Goal: Information Seeking & Learning: Learn about a topic

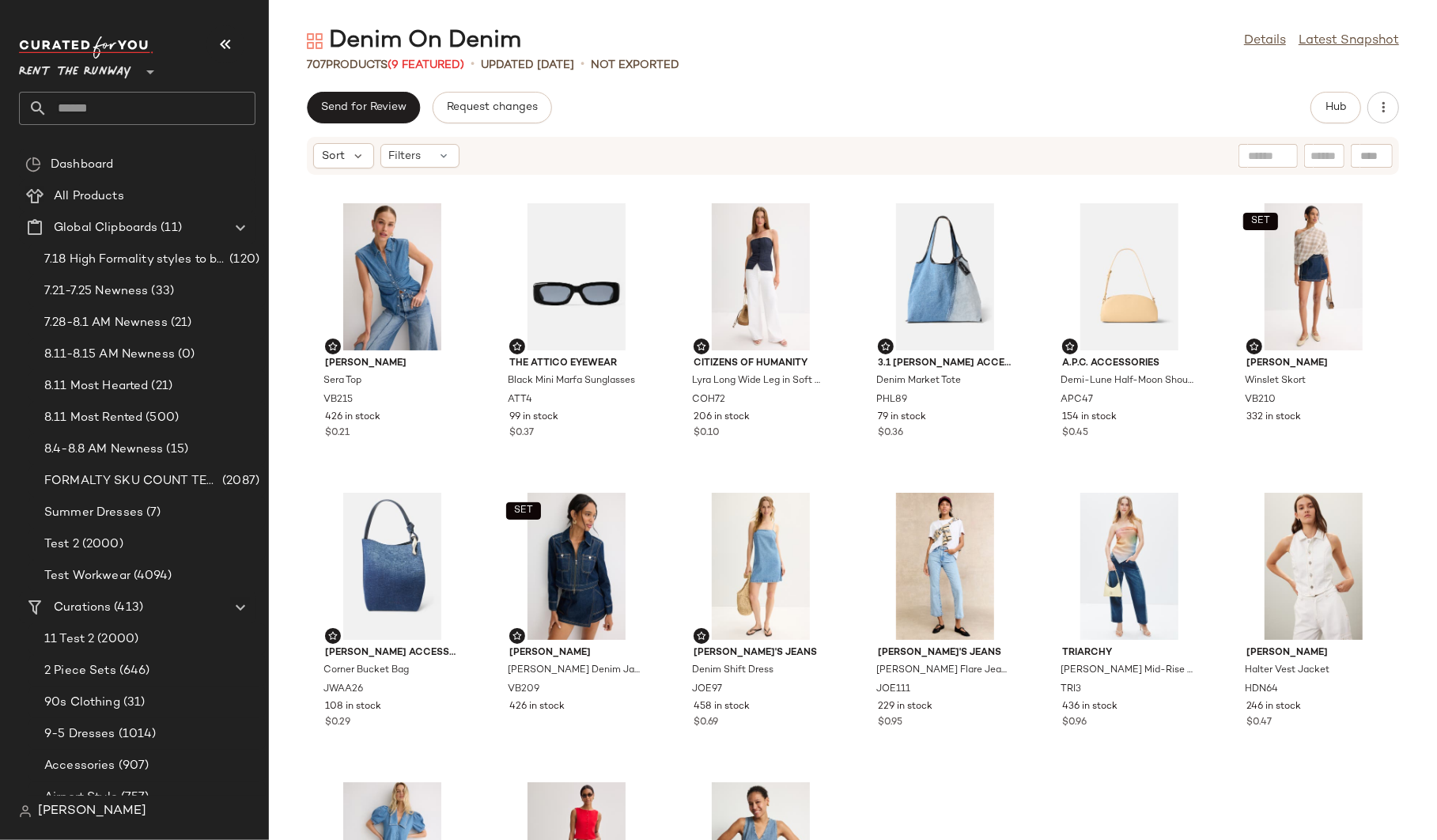
click at [87, 71] on span "Rent the Runway" at bounding box center [74, 68] width 112 height 28
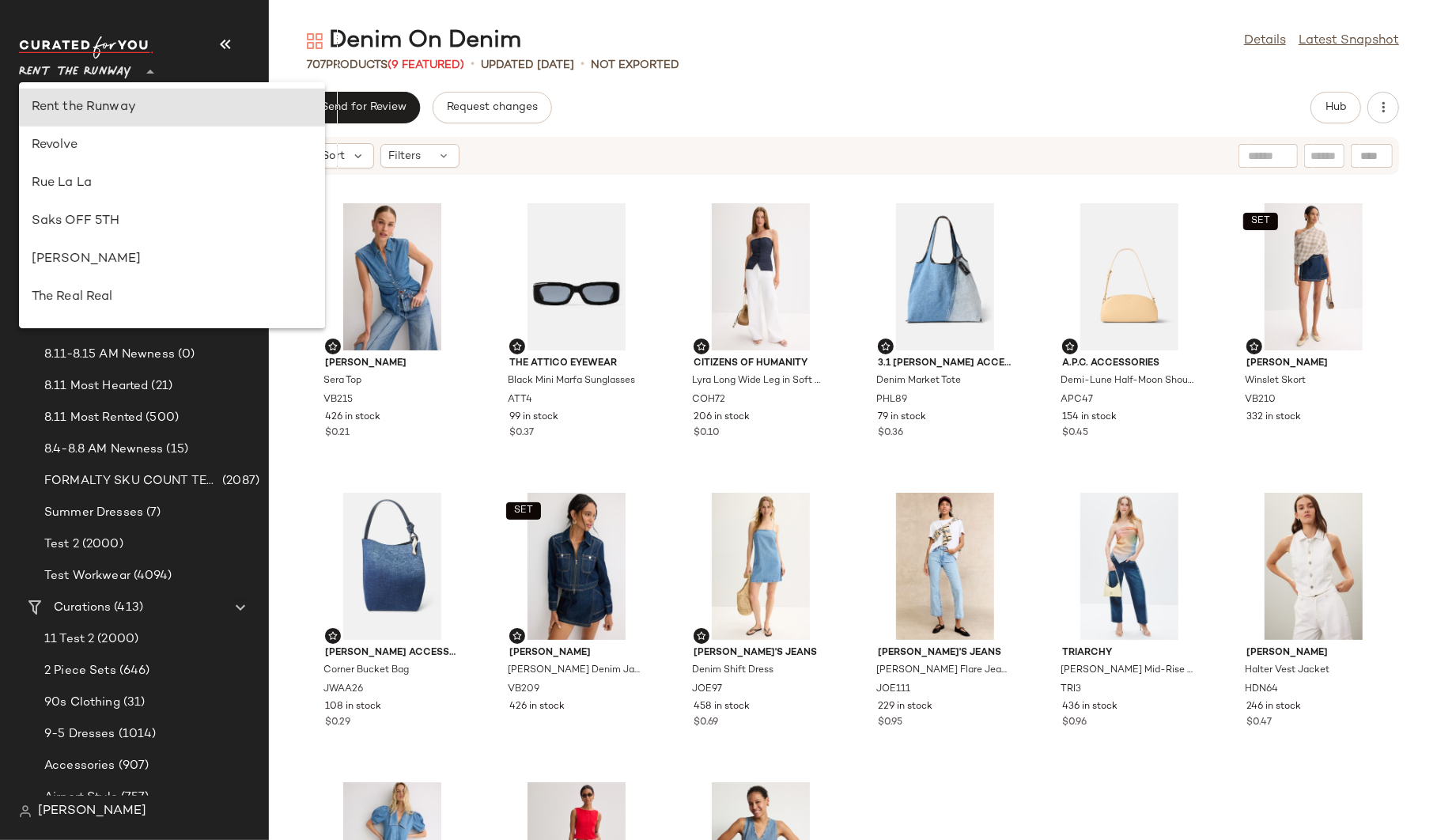
scroll to position [319, 0]
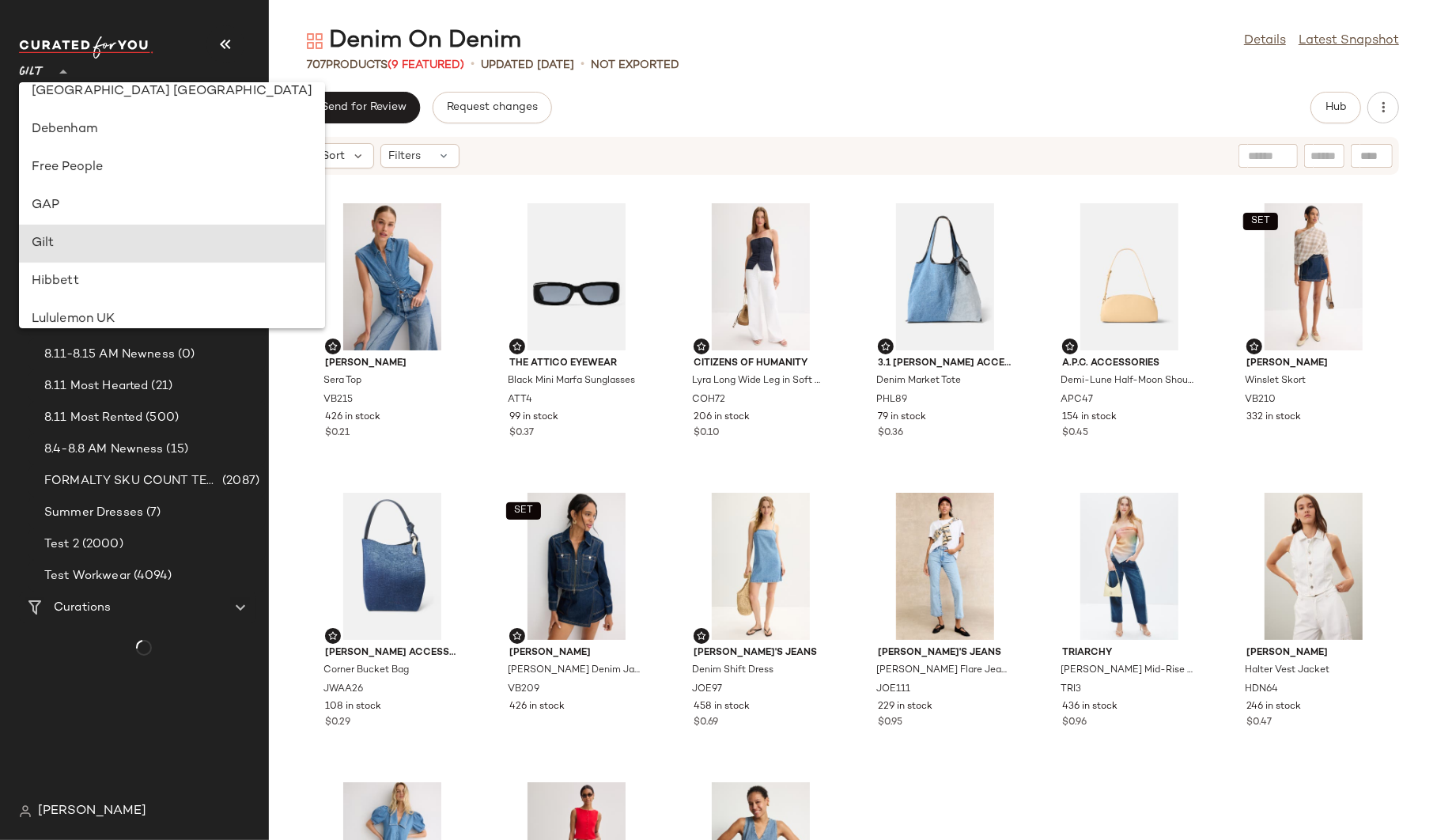
type input "**"
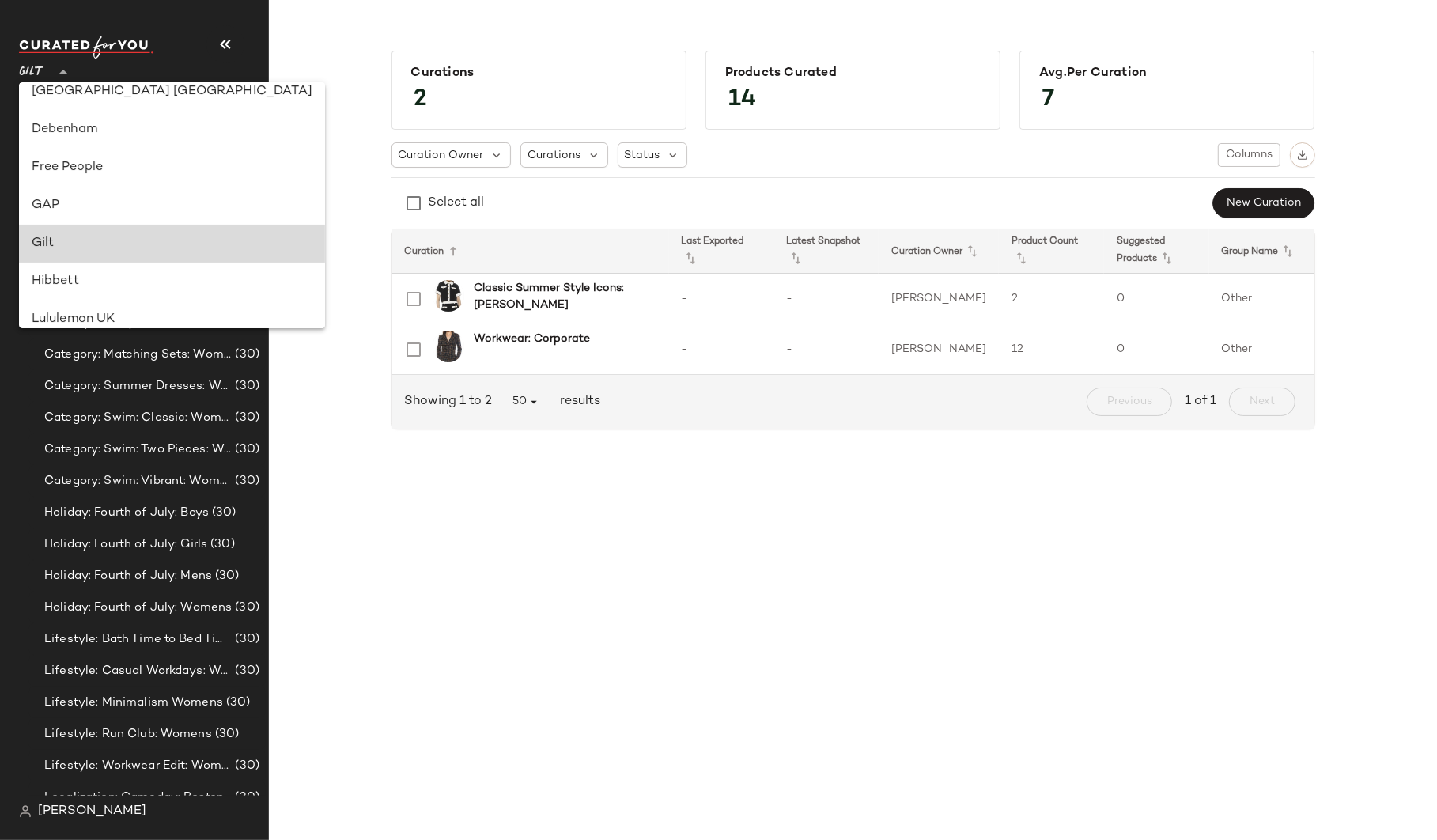
click at [48, 243] on div "Gilt" at bounding box center [172, 244] width 281 height 19
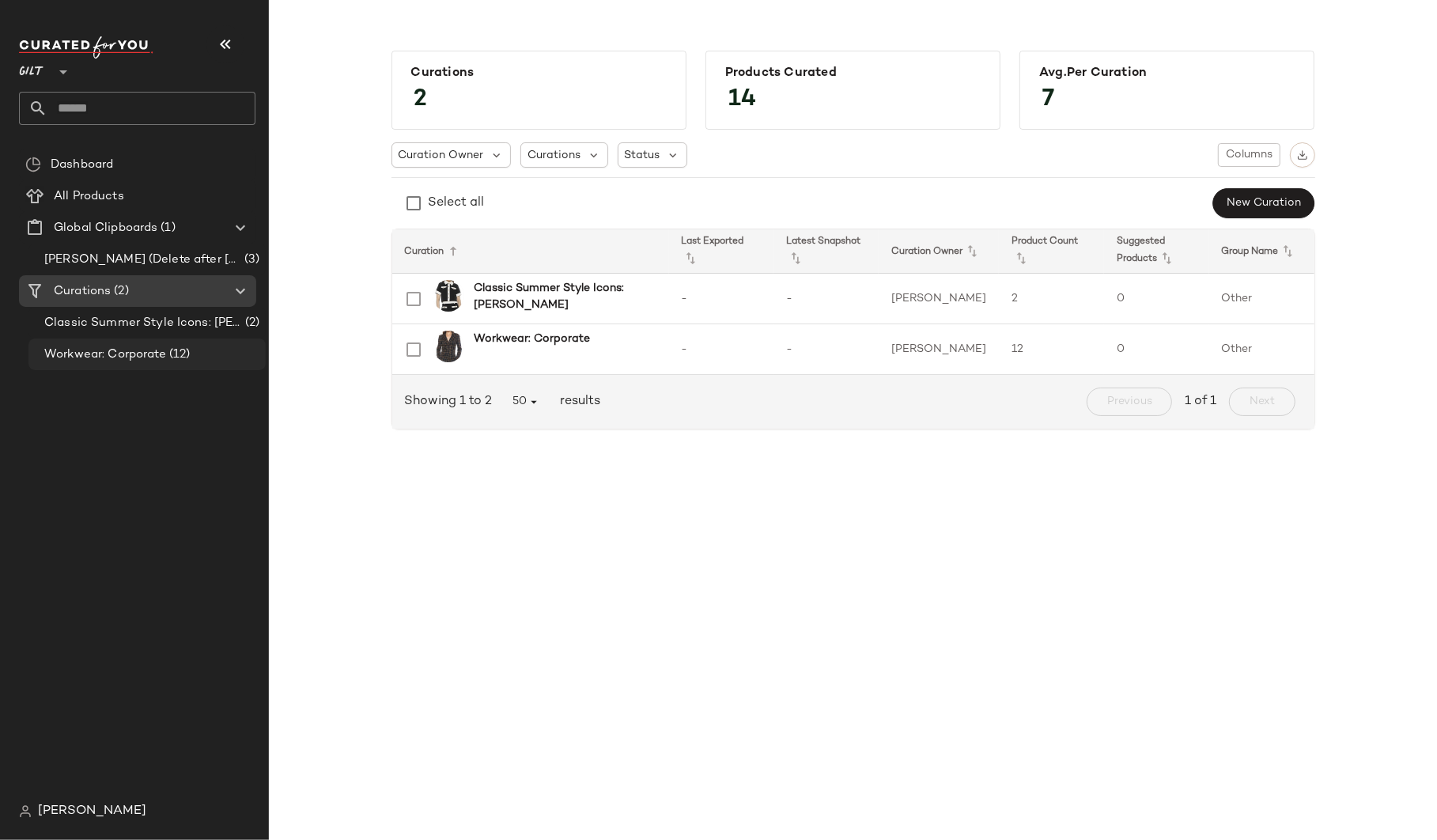
click at [122, 358] on span "Workwear: Corporate" at bounding box center [105, 354] width 122 height 18
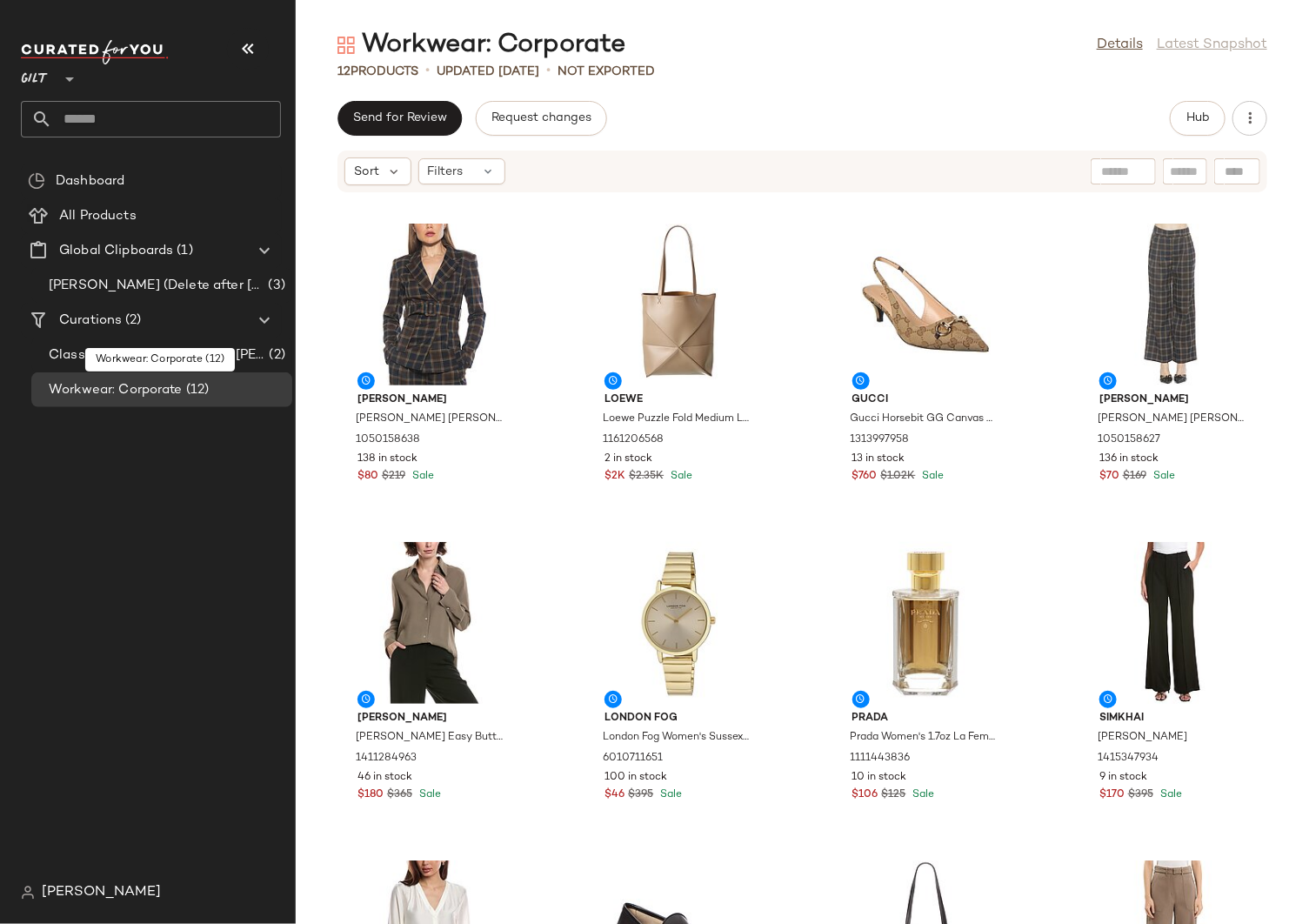
click at [173, 446] on div "Dashboard All Products Global Clipboards (1) Jim Testing (Delete after 9/1/2025…" at bounding box center [157, 519] width 274 height 711
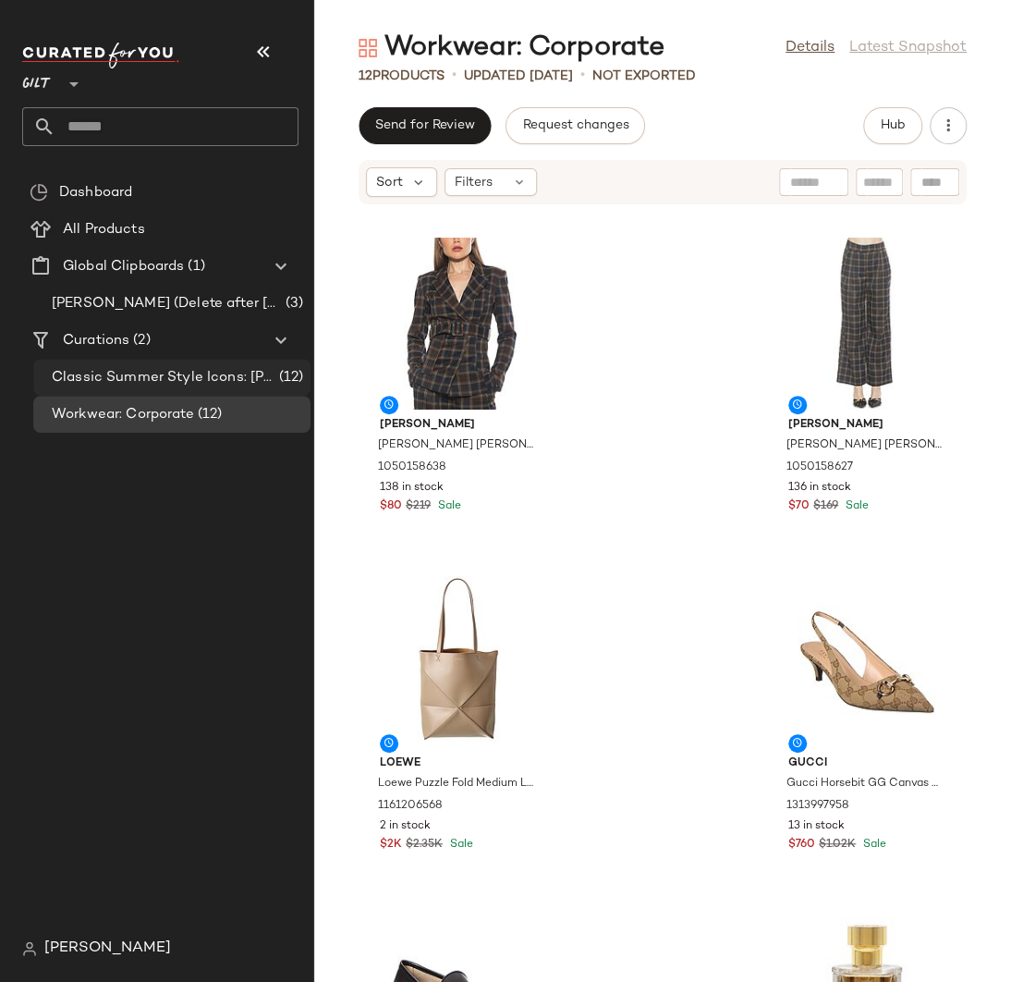
click at [173, 371] on span "Classic Summer Style Icons: [PERSON_NAME]" at bounding box center [163, 377] width 223 height 21
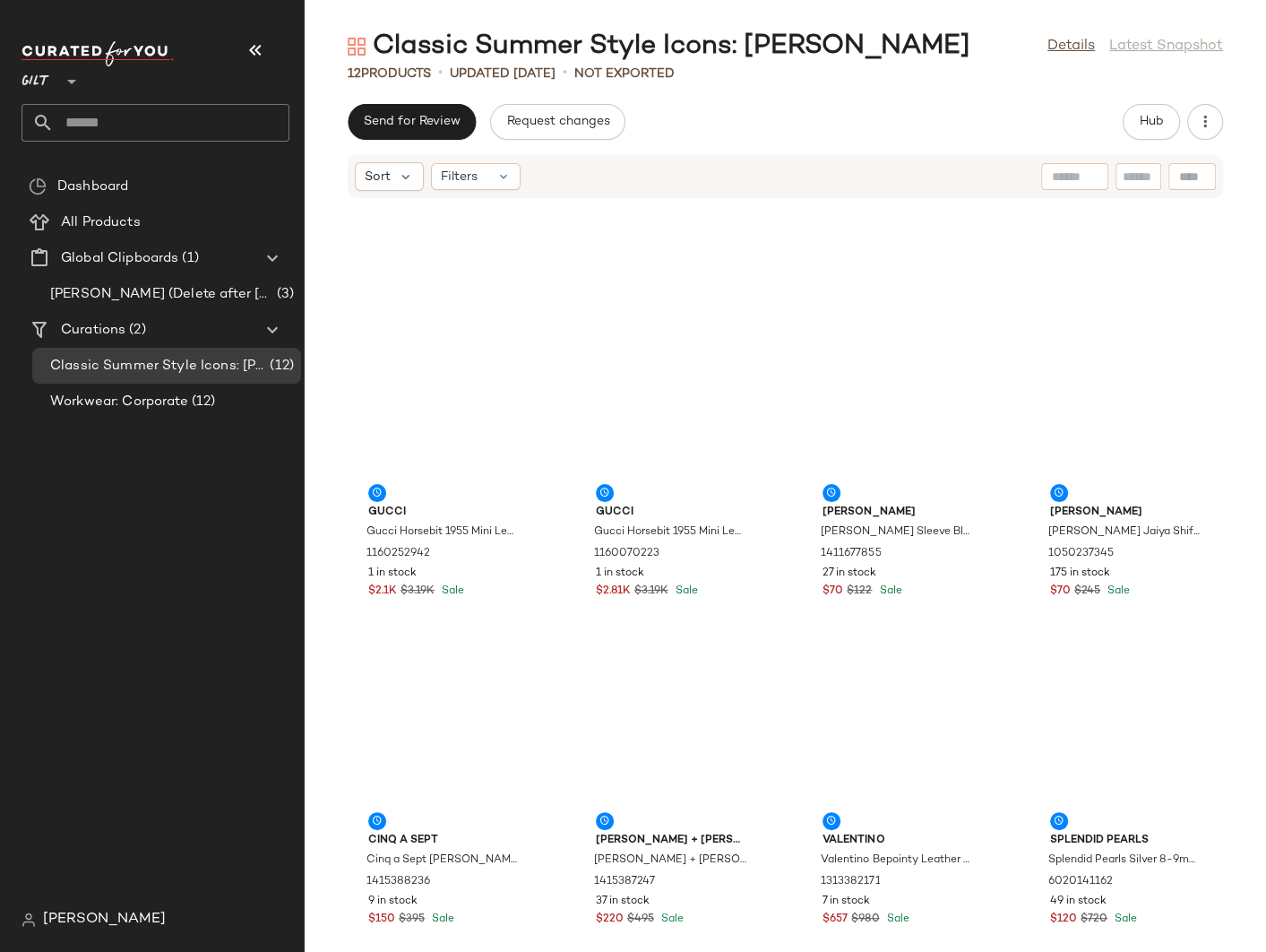
scroll to position [256, 0]
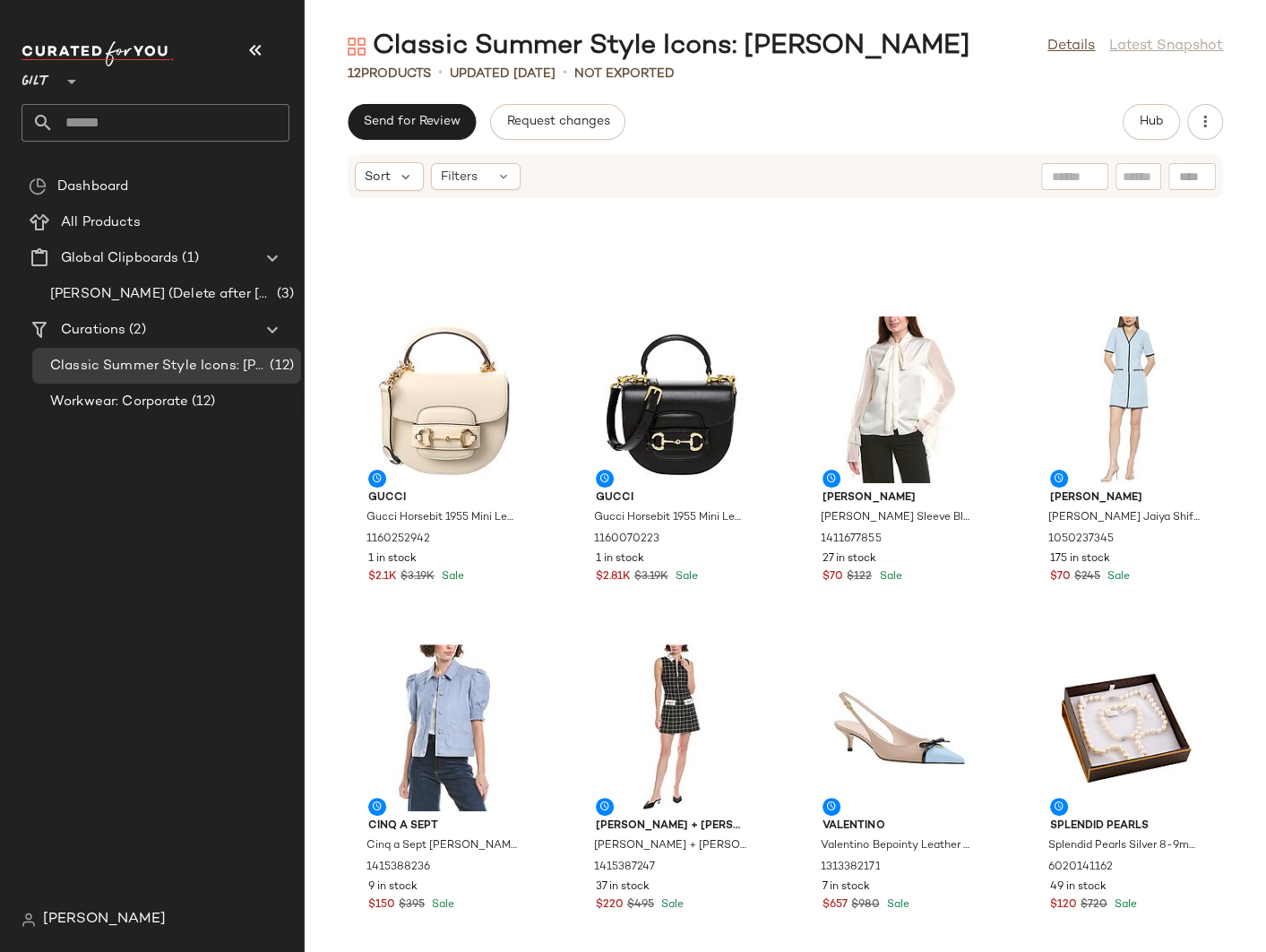
click at [979, 51] on div "Details Latest Snapshot" at bounding box center [1135, 47] width 175 height 21
click at [979, 45] on div "Details Latest Snapshot" at bounding box center [1135, 47] width 175 height 21
click at [979, 45] on div "Classic Summer Style Icons: Jackie O Details Latest Snapshot" at bounding box center [785, 47] width 962 height 36
click at [979, 51] on div "Details Latest Snapshot" at bounding box center [1135, 47] width 175 height 21
click at [960, 125] on div "Send for Review Request changes Hub" at bounding box center [785, 121] width 962 height 36
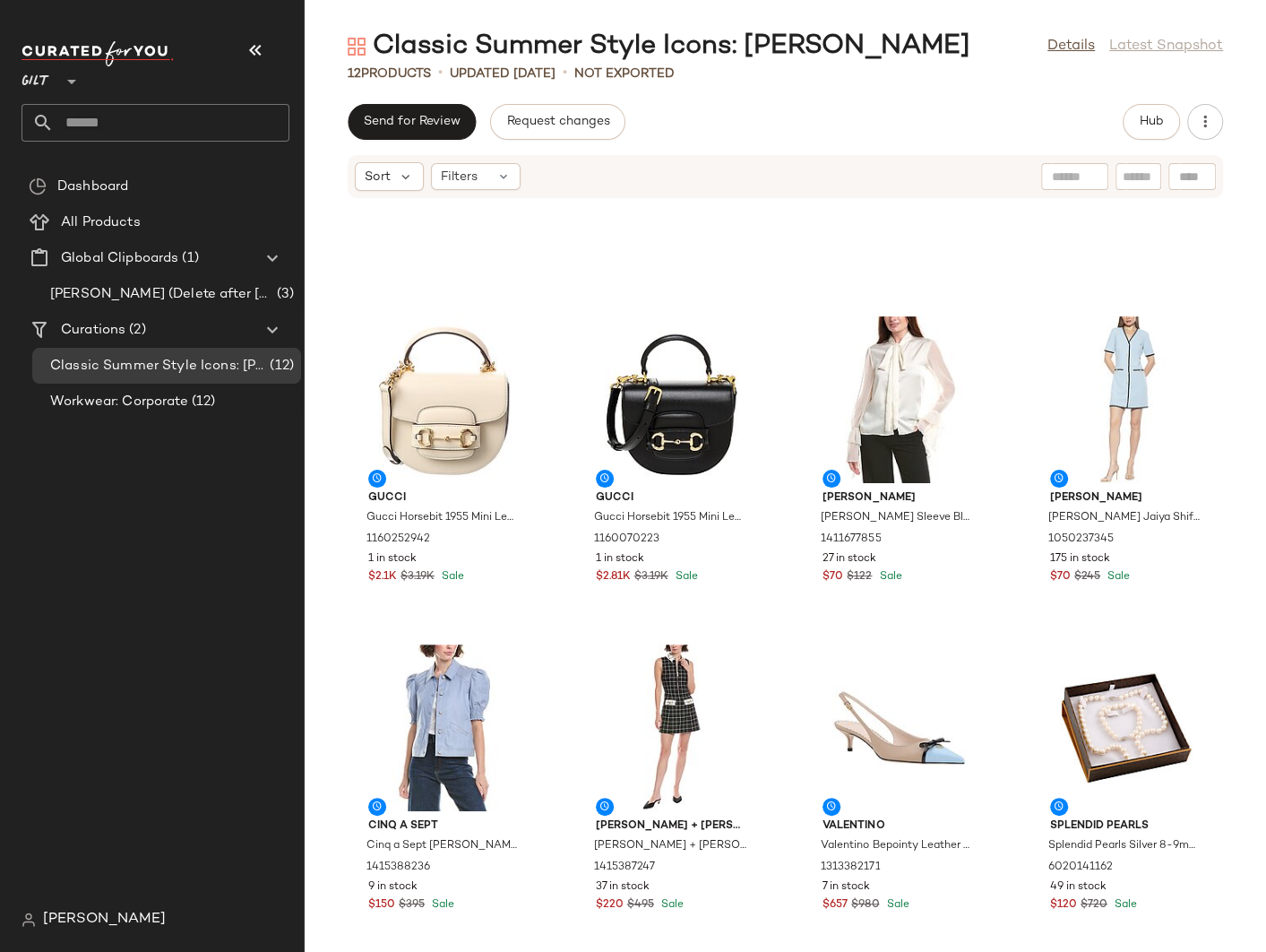
click at [960, 125] on div "Send for Review Request changes Hub" at bounding box center [785, 121] width 962 height 36
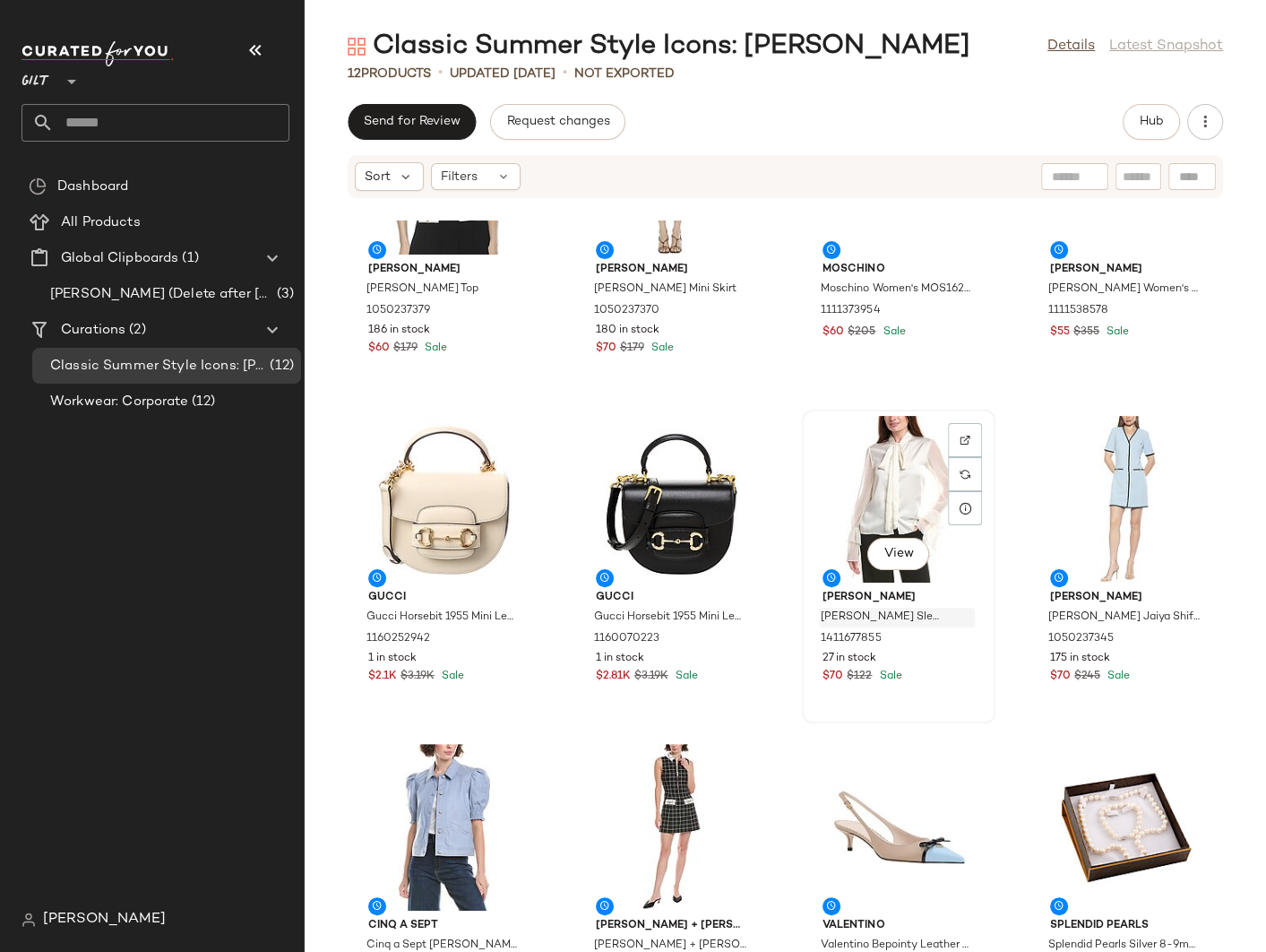
scroll to position [0, 0]
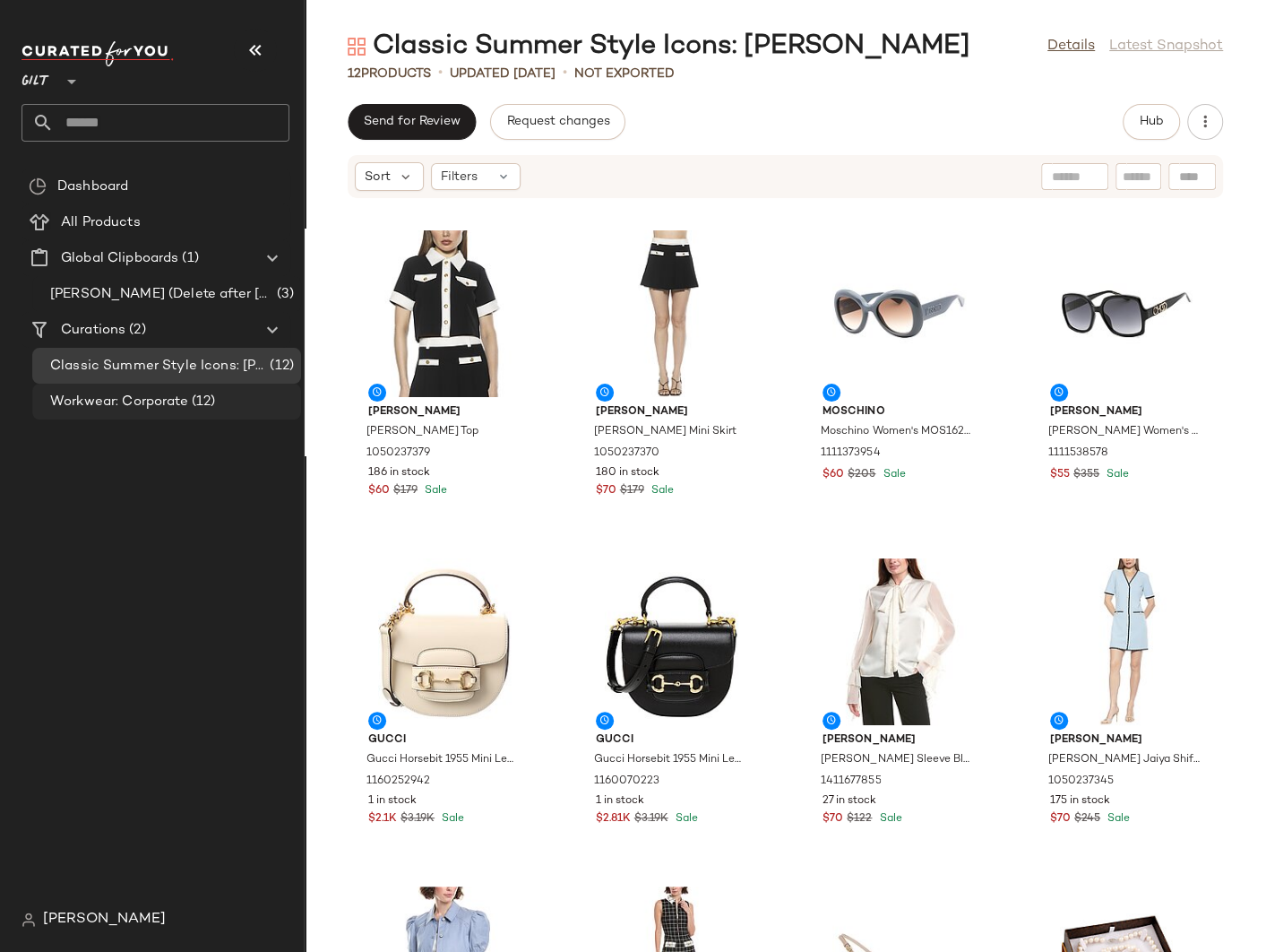
click at [143, 399] on span "Workwear: Corporate" at bounding box center [119, 401] width 138 height 20
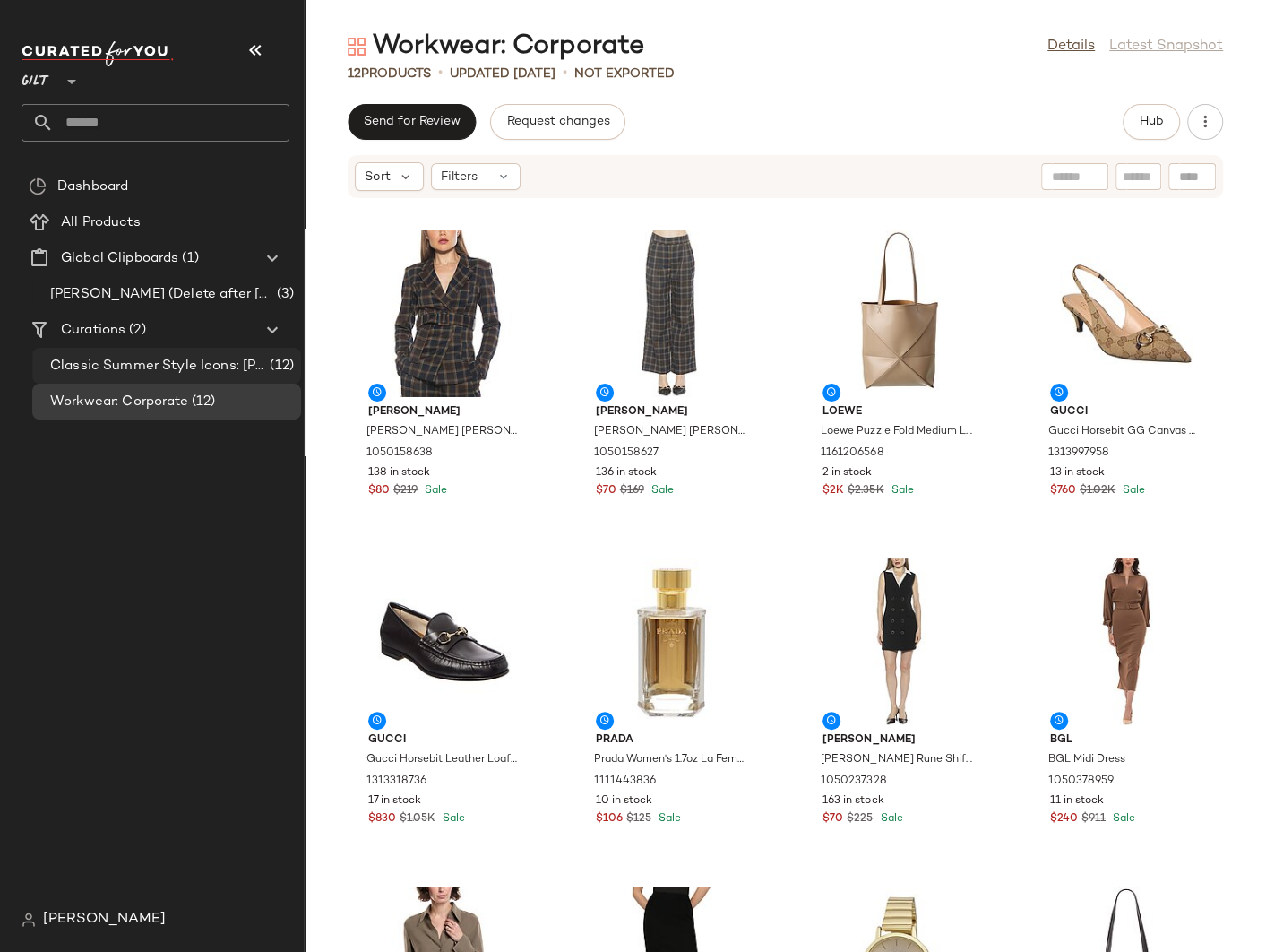
click at [148, 373] on span "Classic Summer Style Icons: Jackie O" at bounding box center [158, 365] width 216 height 20
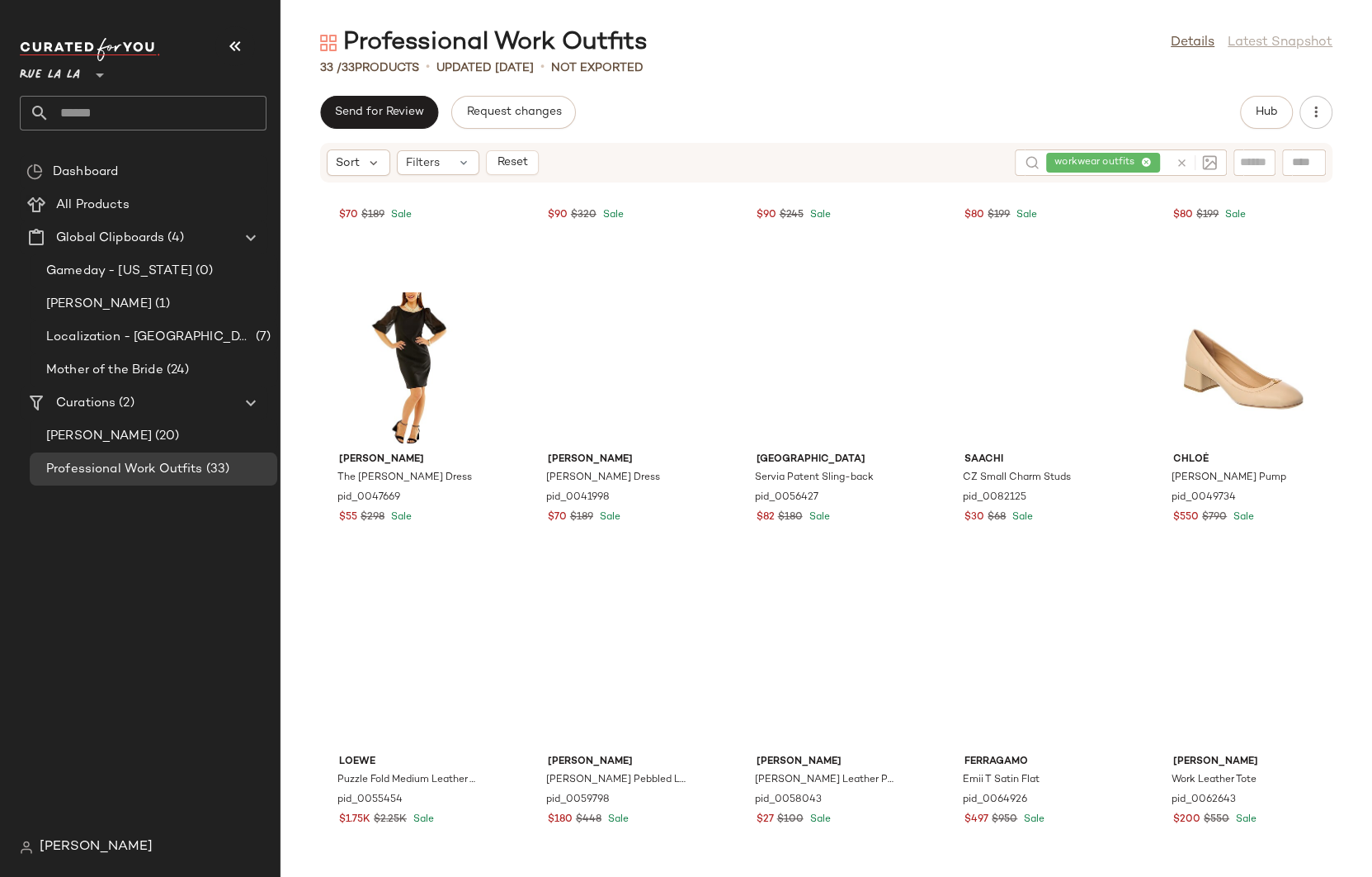
scroll to position [906, 0]
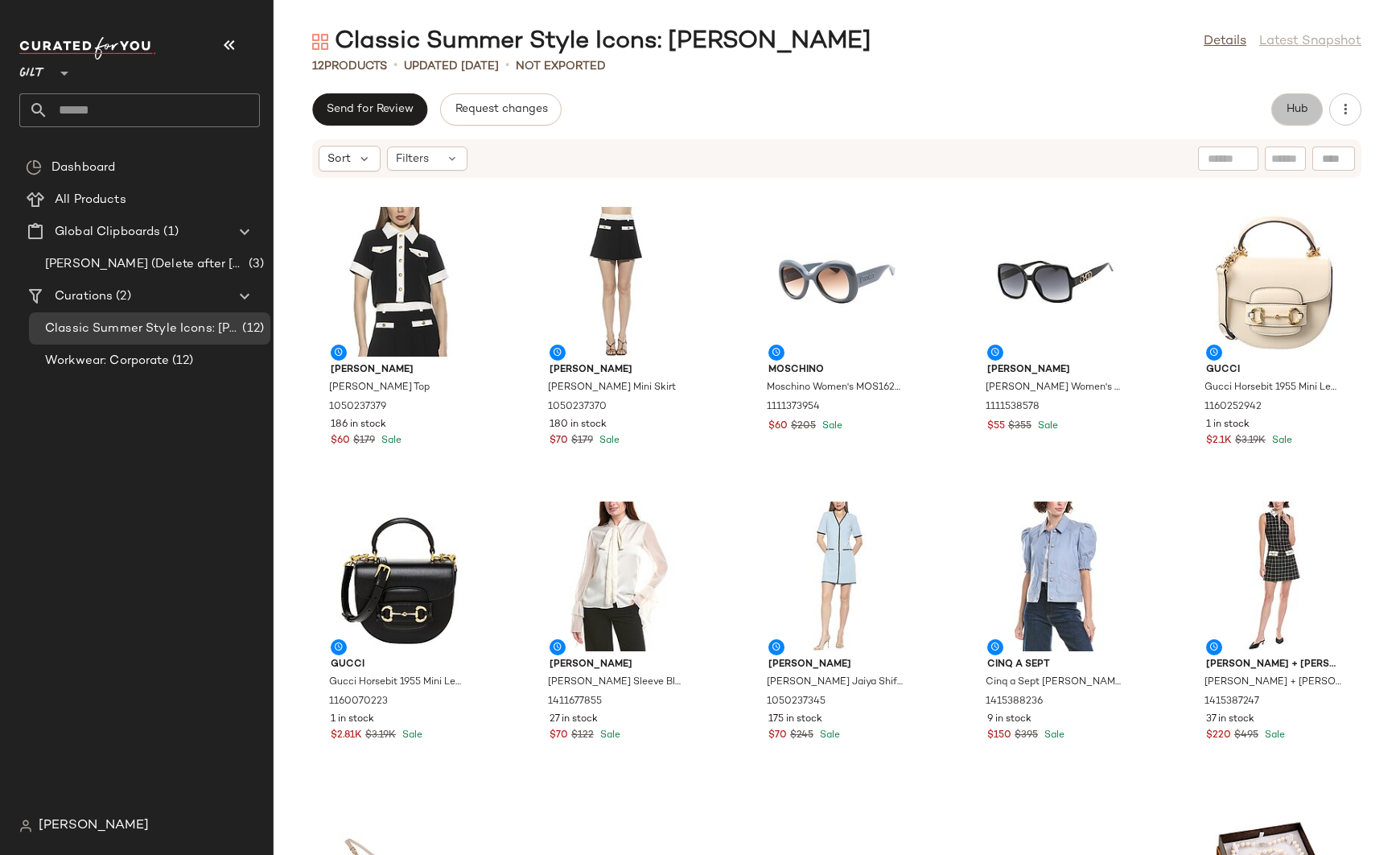
click at [1301, 116] on button "Hub" at bounding box center [1296, 109] width 51 height 32
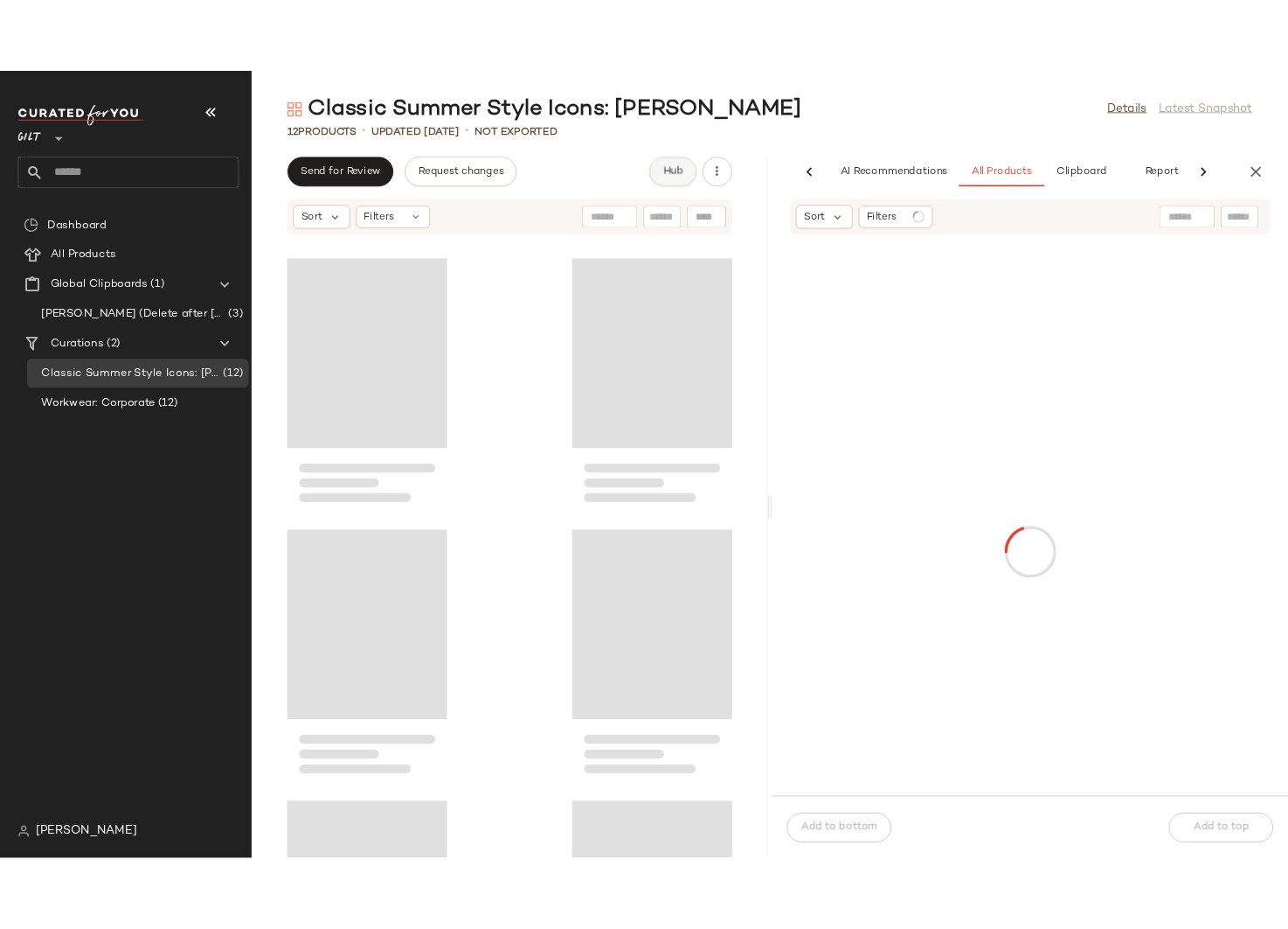
scroll to position [0, 24]
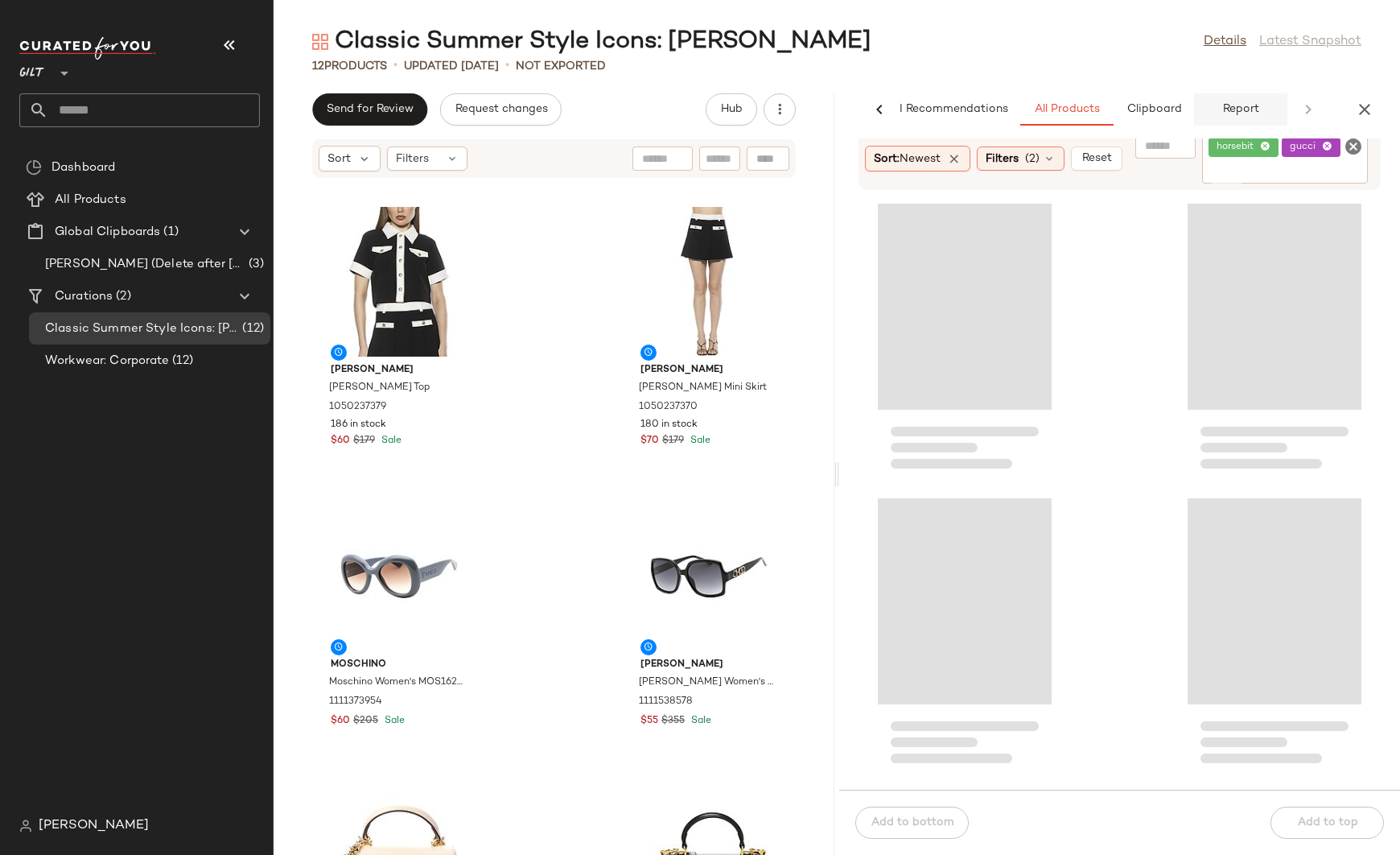
click at [1242, 118] on button "Report" at bounding box center [1241, 109] width 93 height 32
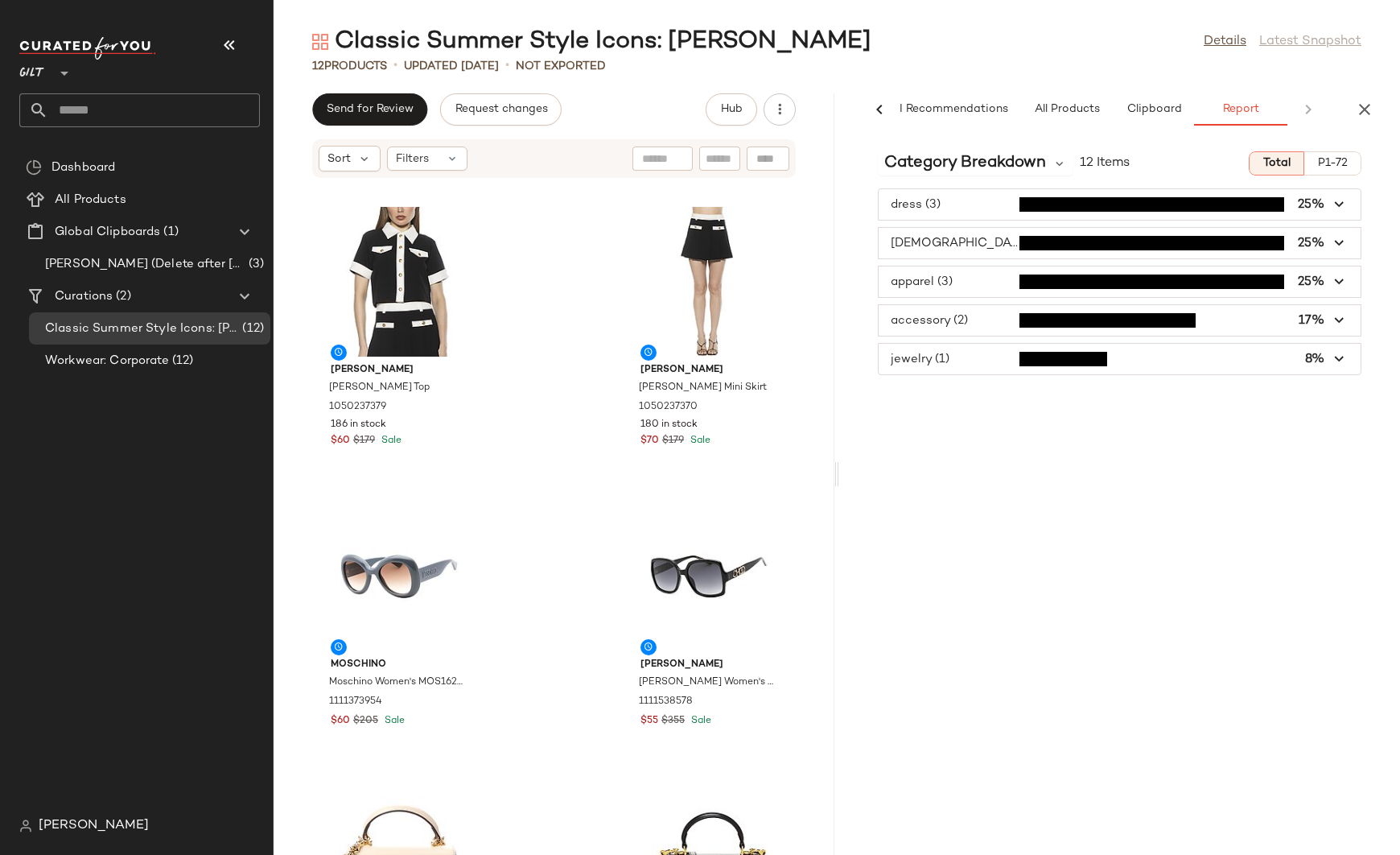
click at [1006, 150] on div "Category Breakdown 12 Items Total P1-72 dress (3) 25% [DEMOGRAPHIC_DATA] (3) 25…" at bounding box center [1120, 496] width 561 height 717
click at [1009, 158] on span "Category Breakdown" at bounding box center [966, 164] width 162 height 24
click at [954, 249] on span "Brand Breakdown" at bounding box center [946, 249] width 110 height 14
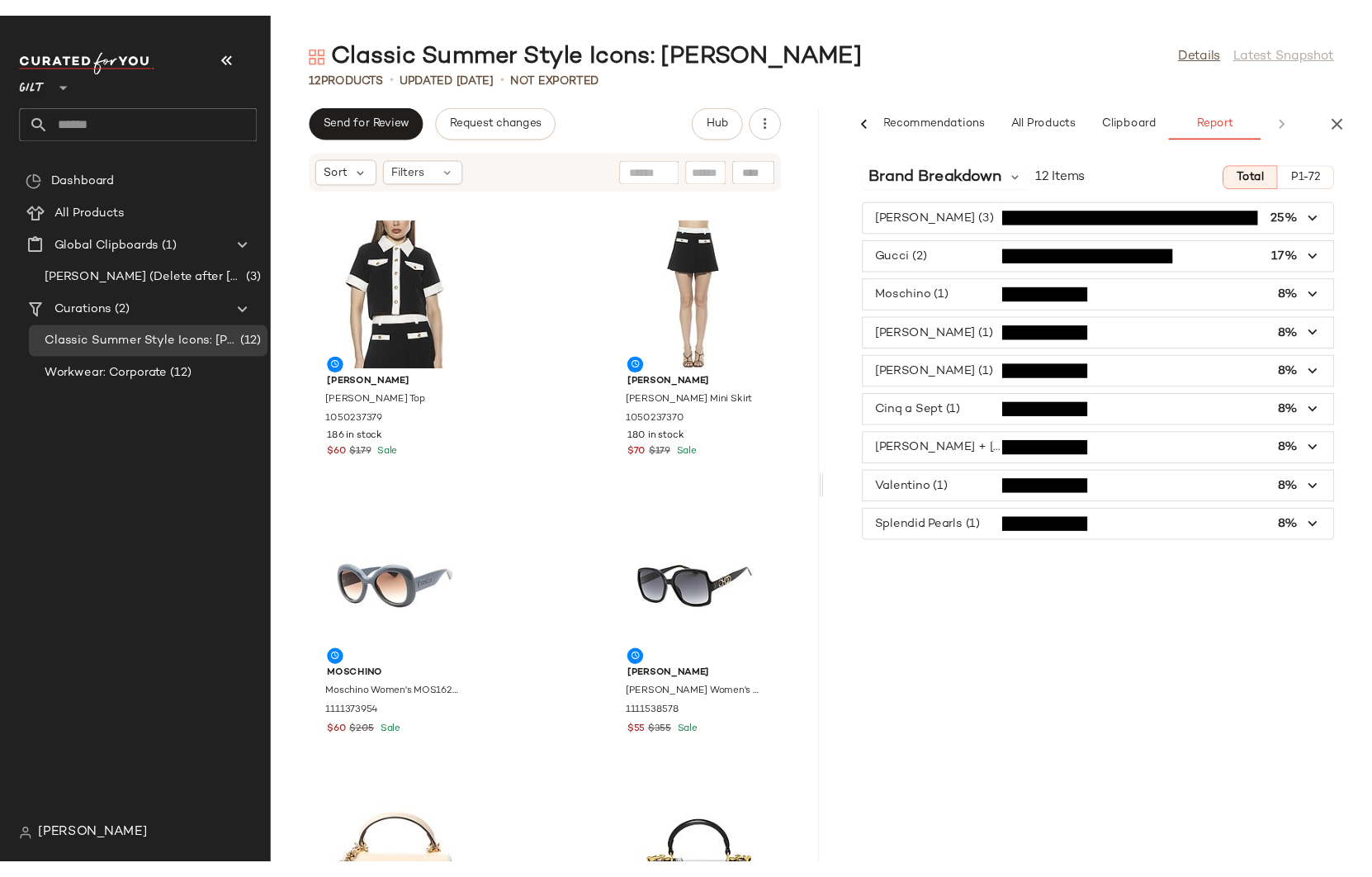
scroll to position [0, 23]
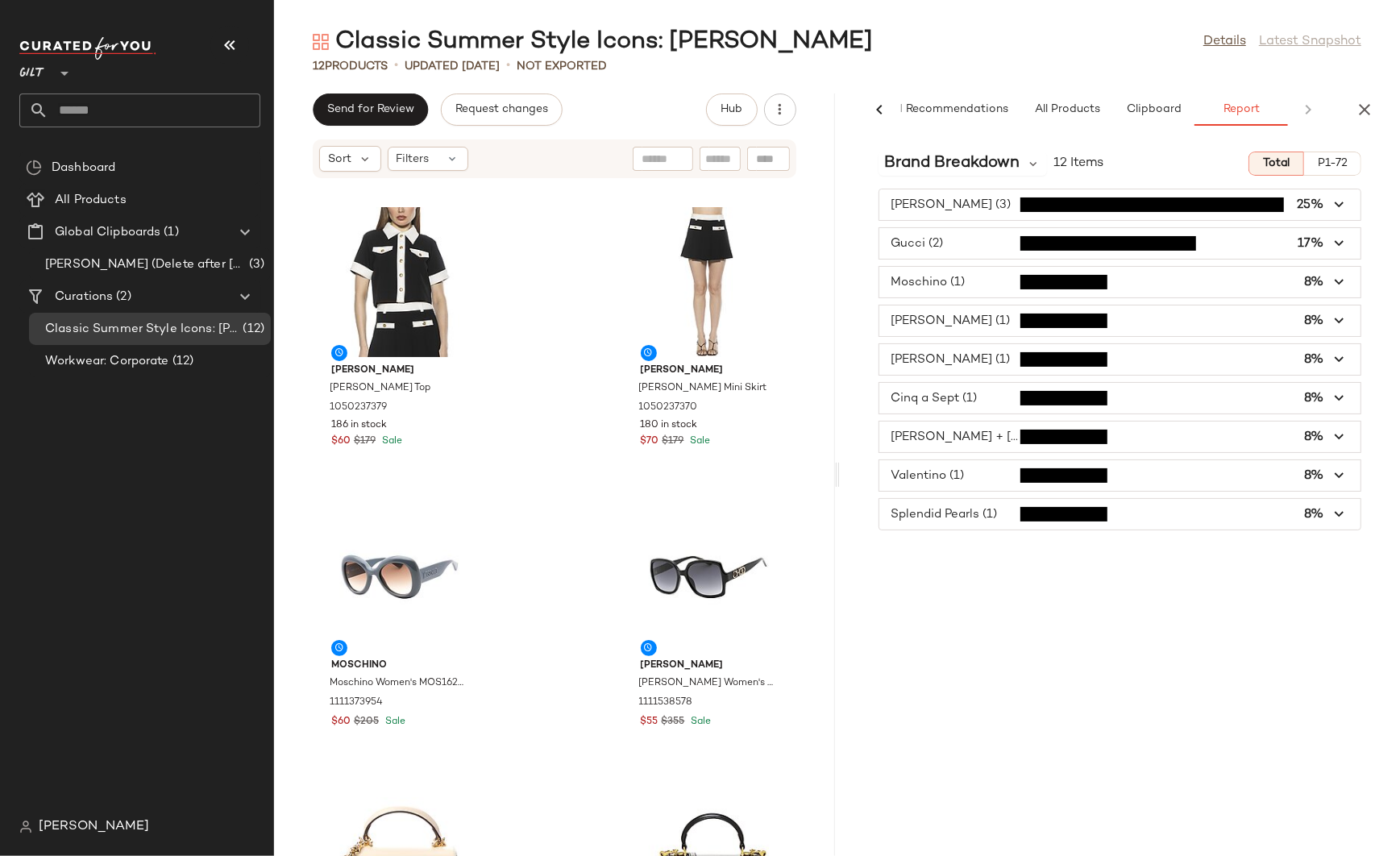
click at [1395, 386] on div "[PERSON_NAME] (3) 25% Gucci (2) 17% [DEMOGRAPHIC_DATA] (1) 8% [PERSON_NAME] (1)…" at bounding box center [1119, 359] width 561 height 342
click at [1086, 552] on div "Brand Breakdown 12 Items Total P1-72 Alexia Admor (3) 25% Gucci (2) 17% Moschin…" at bounding box center [1119, 497] width 561 height 717
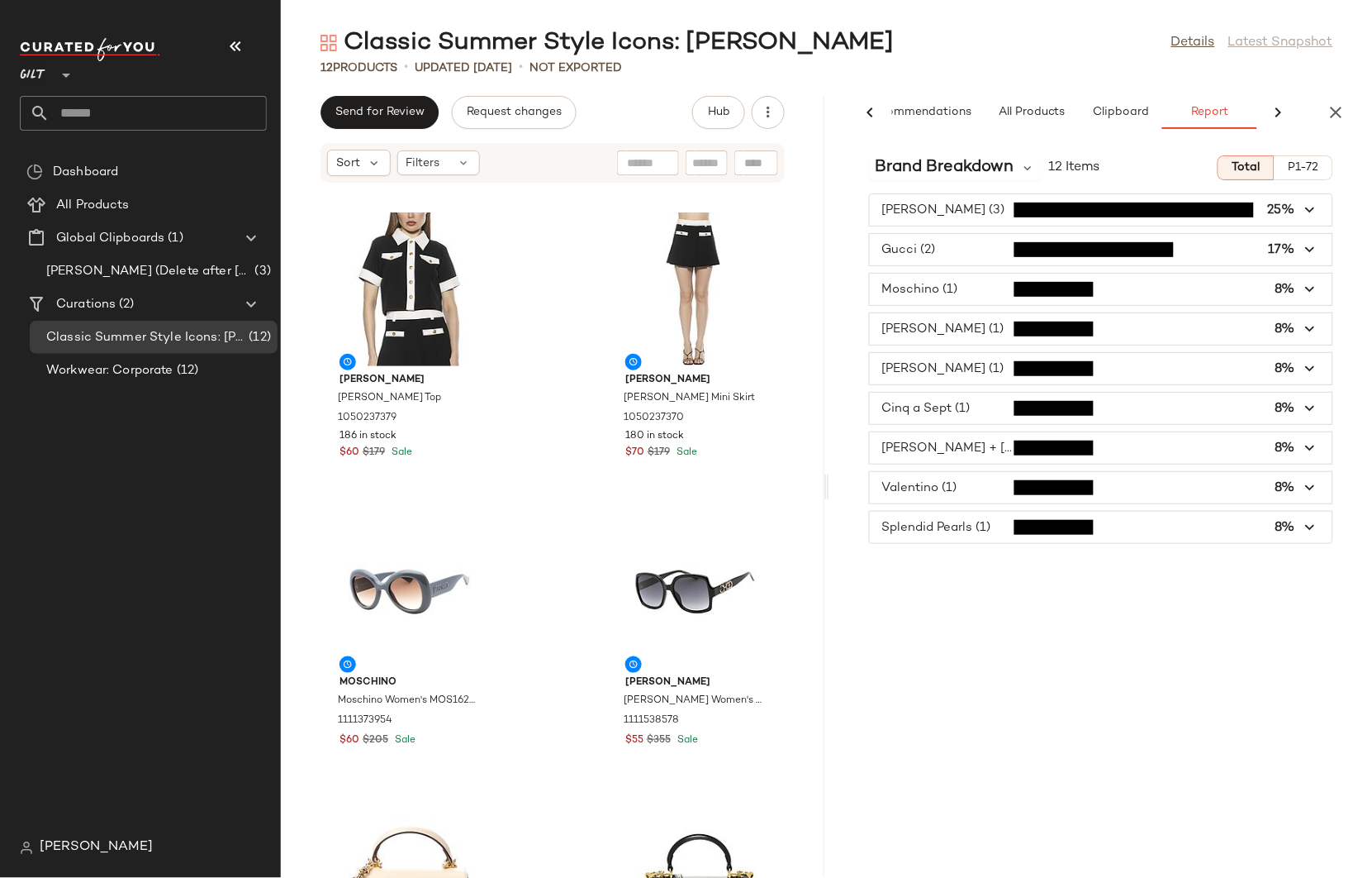
scroll to position [0, 55]
click at [1052, 595] on div "Brand Breakdown 12 Items Total P1-72 Alexia Admor (3) 25% Gucci (2) 17% Moschin…" at bounding box center [1101, 510] width 543 height 736
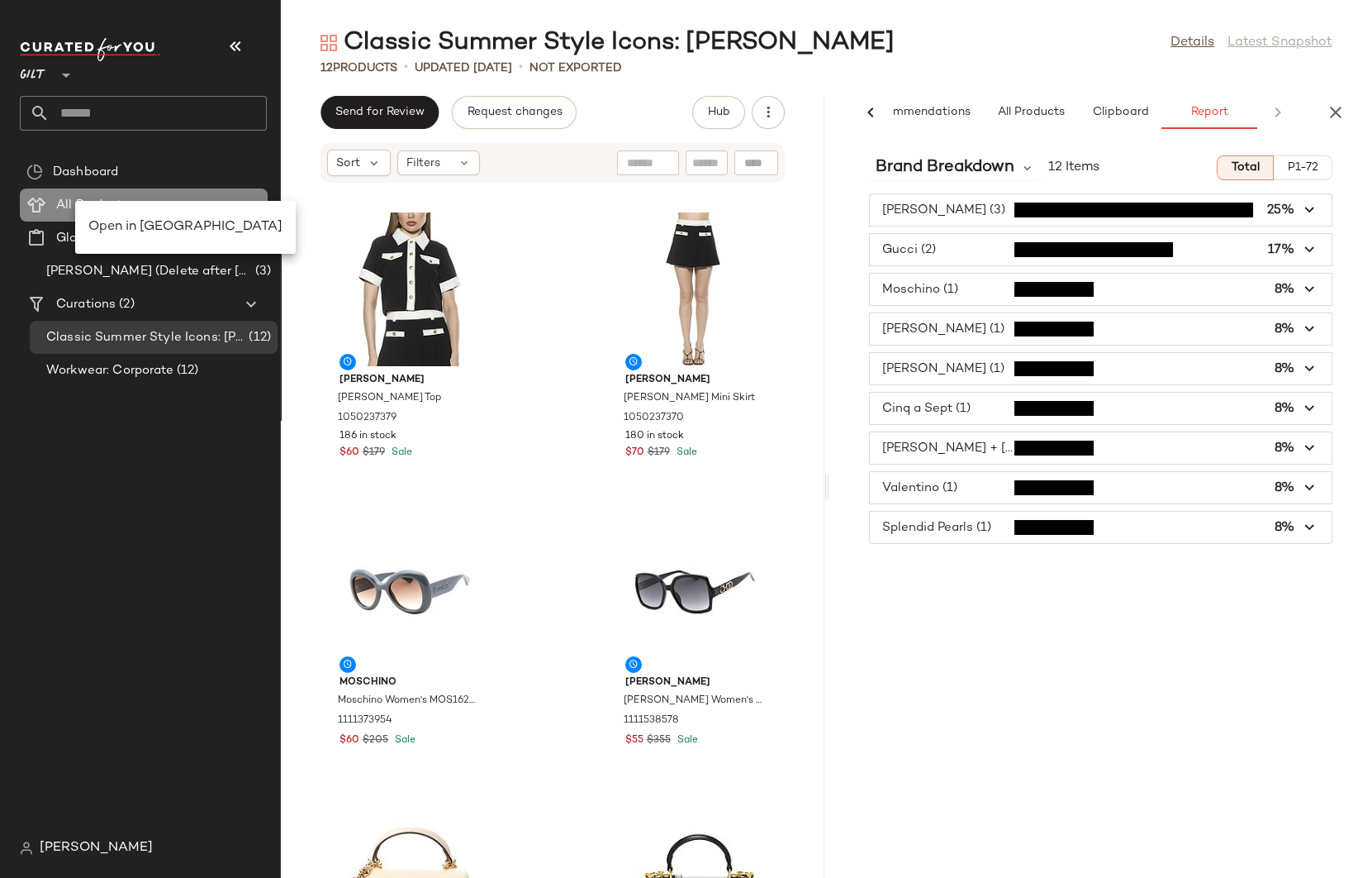
click at [70, 206] on span "All Products" at bounding box center [93, 205] width 73 height 19
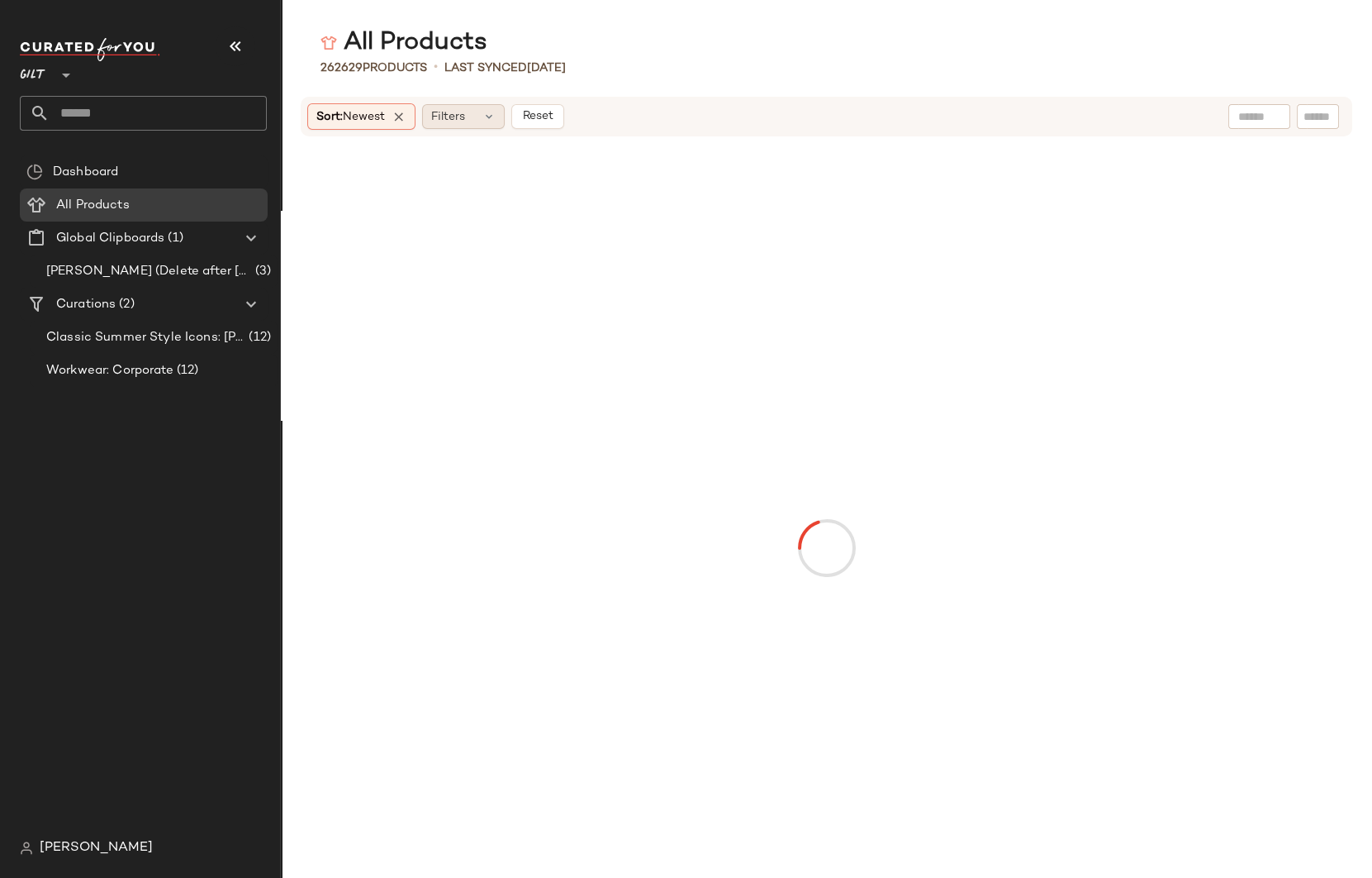
click at [457, 114] on span "Filters" at bounding box center [448, 116] width 34 height 17
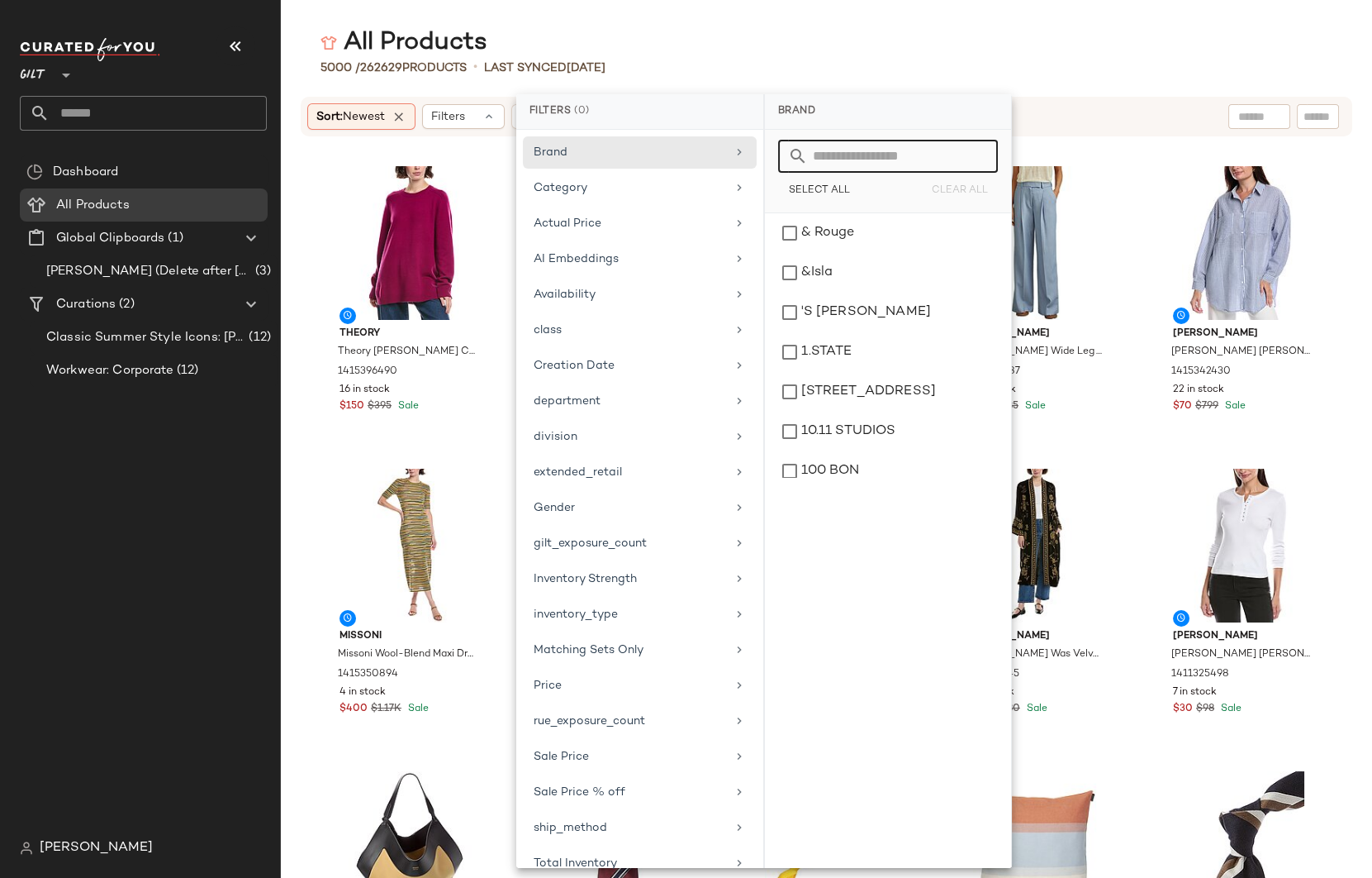
click at [855, 160] on input "text" at bounding box center [897, 156] width 180 height 33
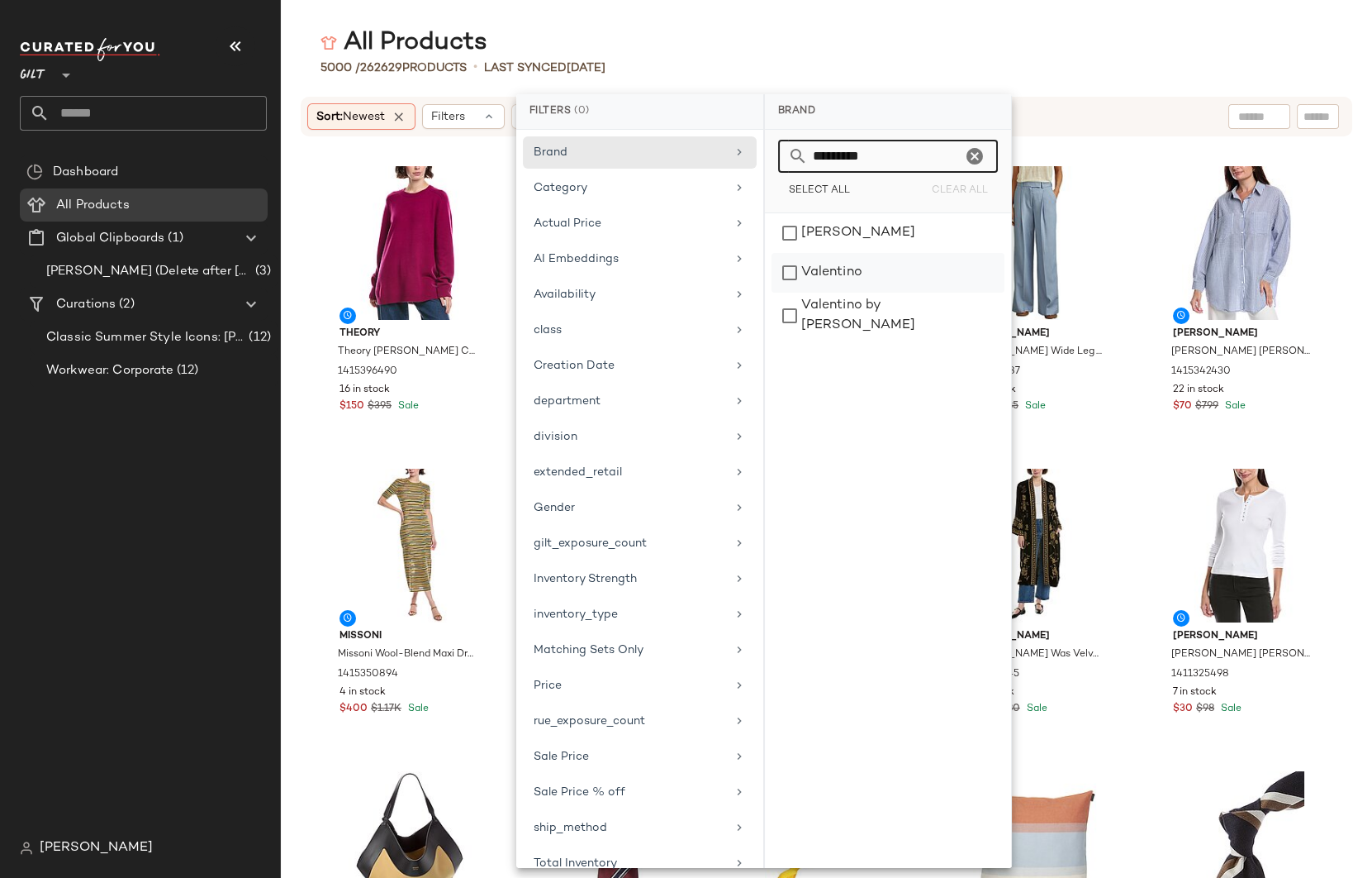
type input "*********"
click at [790, 292] on div "Valentino" at bounding box center [888, 316] width 233 height 46
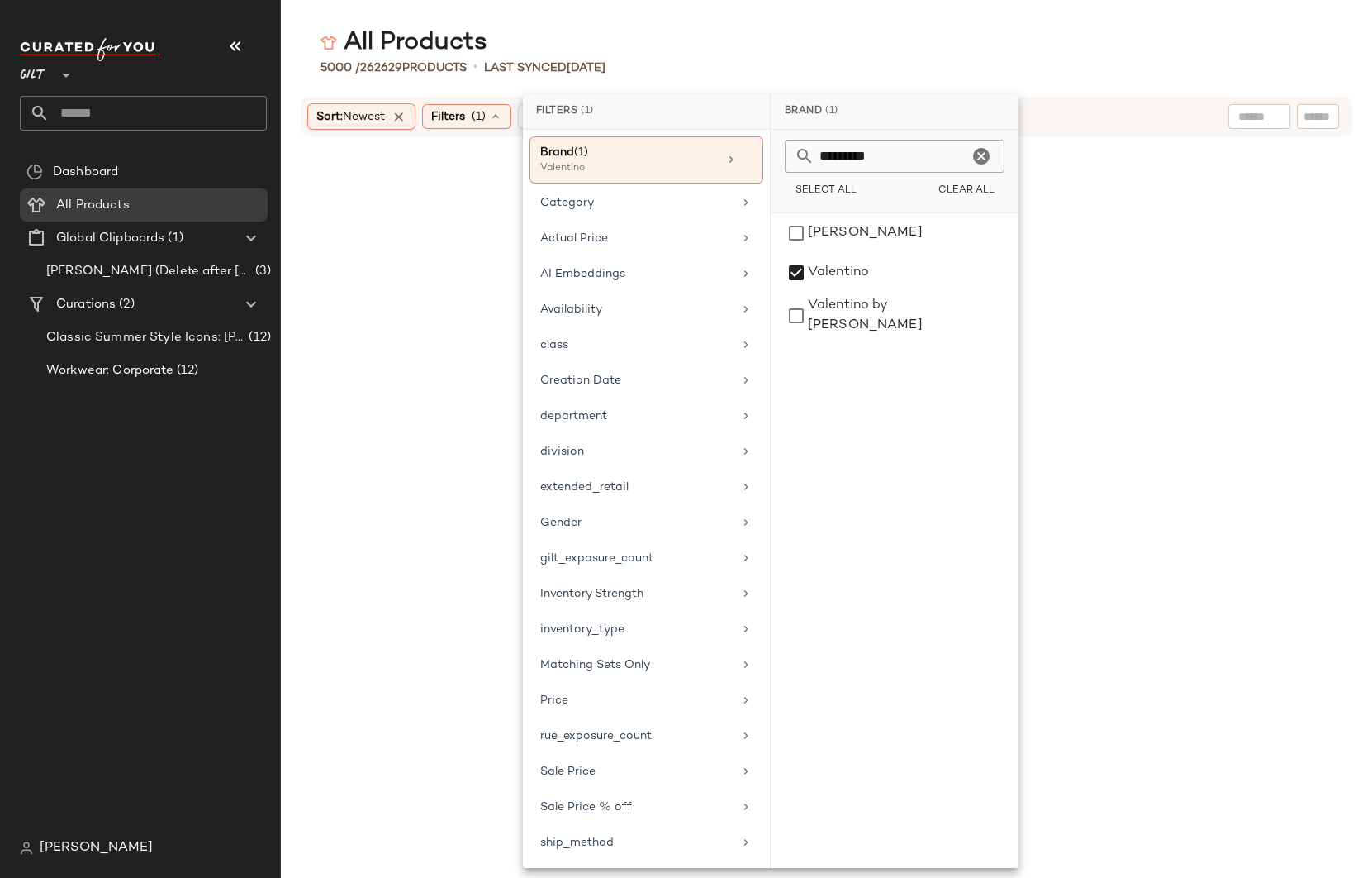
click at [947, 55] on div "All Products" at bounding box center [826, 43] width 1091 height 33
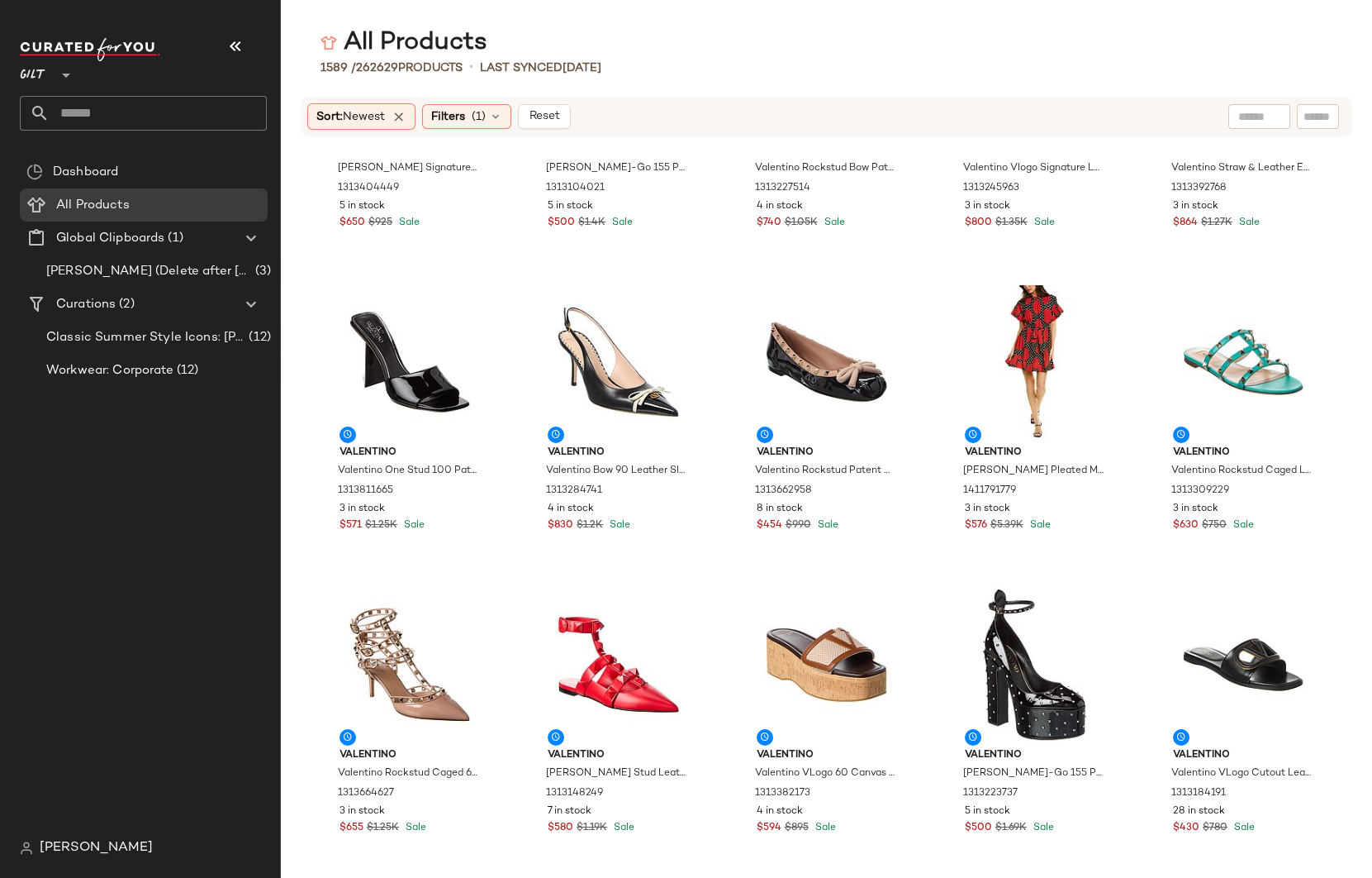
scroll to position [14215, 0]
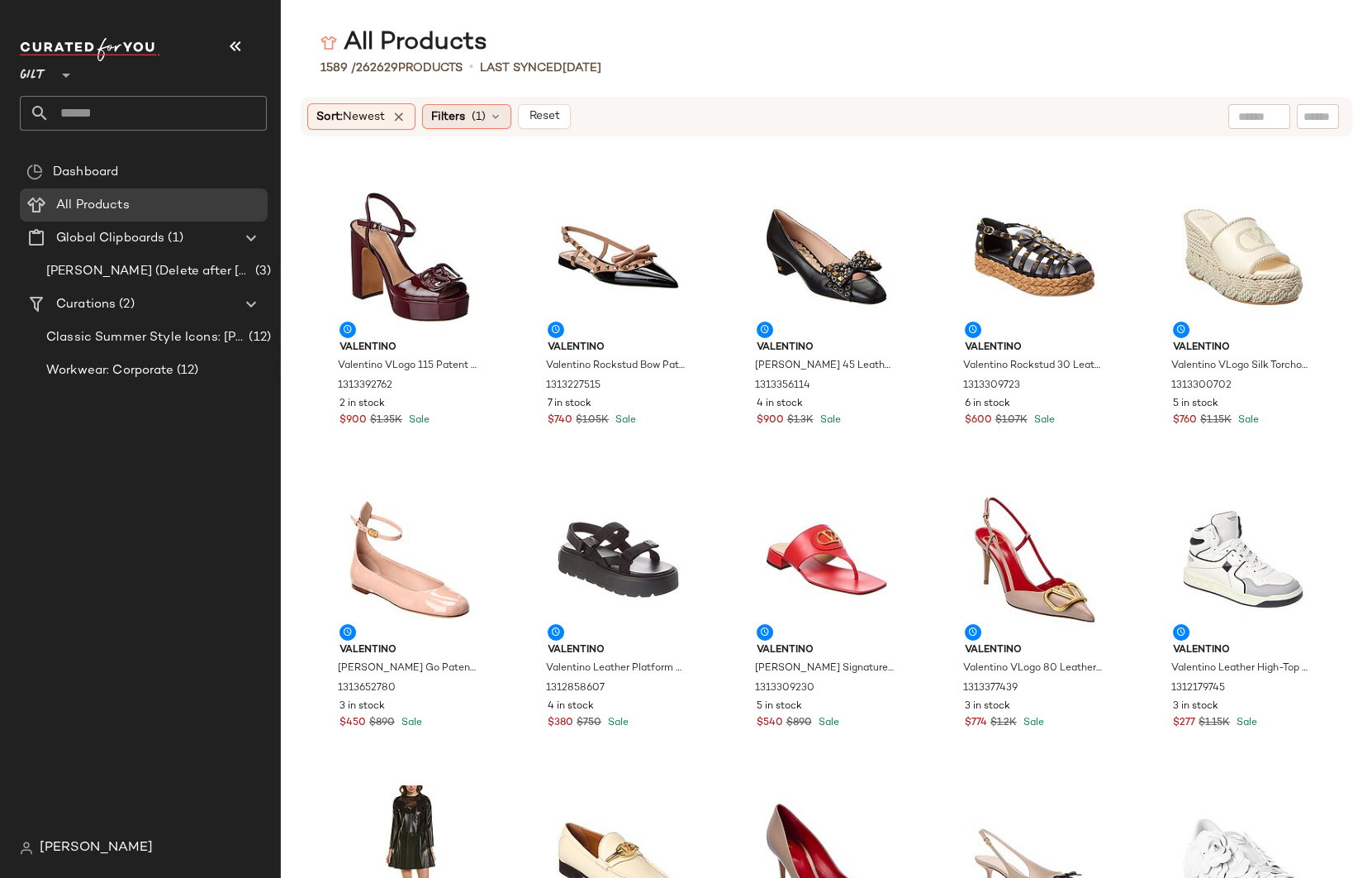
click at [461, 117] on span "Filters" at bounding box center [448, 116] width 34 height 17
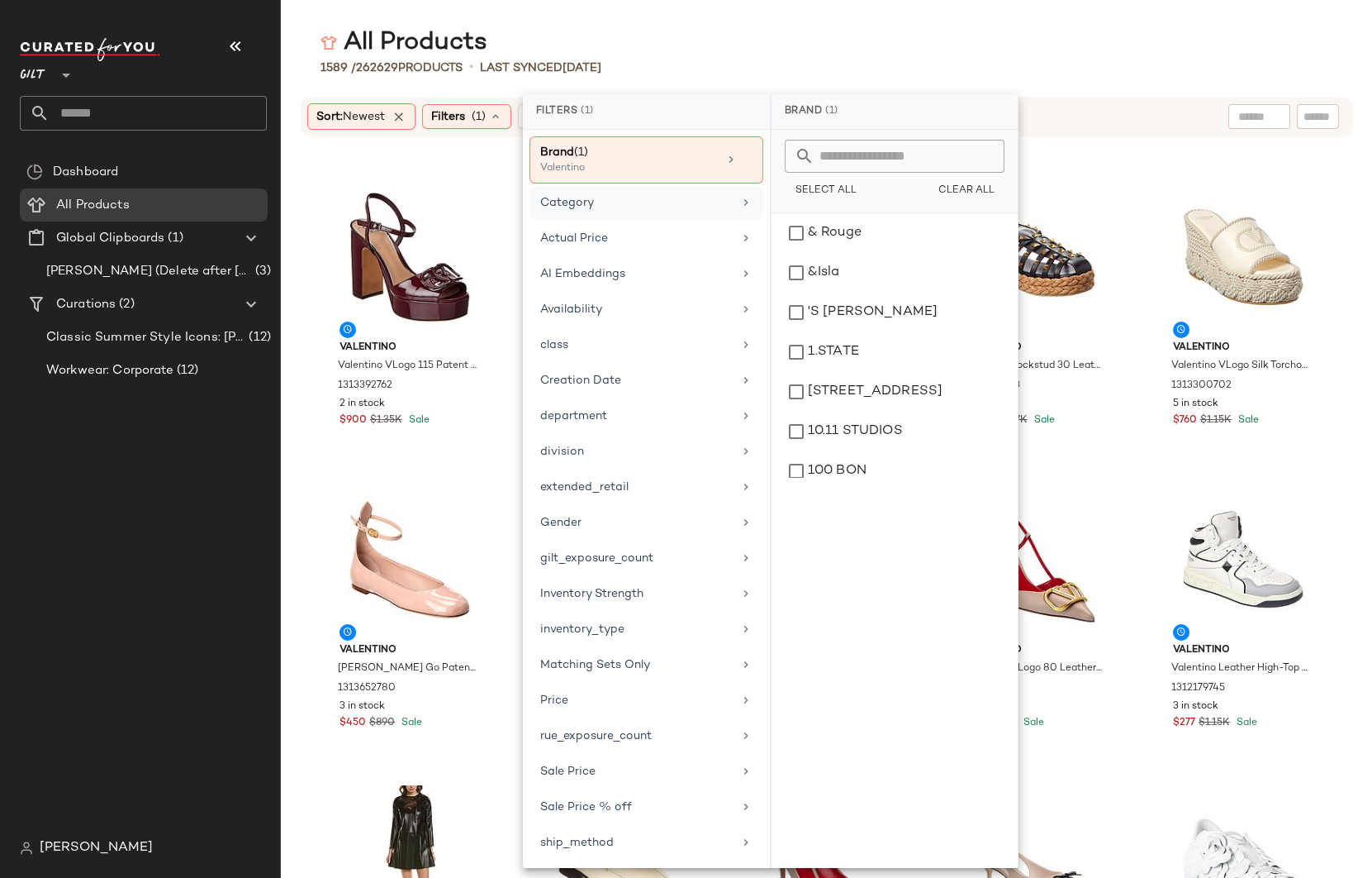
click at [613, 199] on div "Category" at bounding box center [635, 202] width 192 height 17
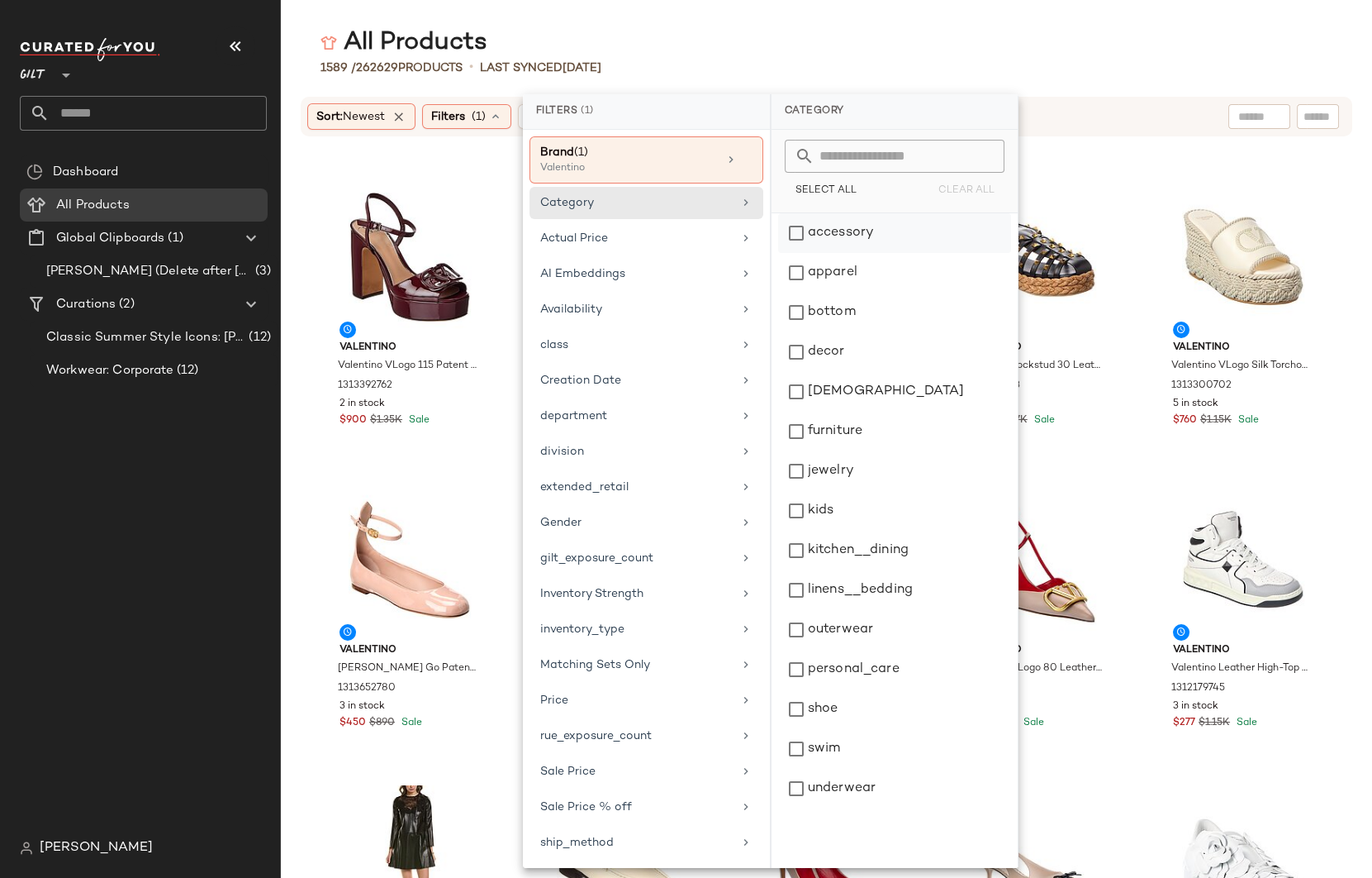
click at [806, 253] on div "accessory" at bounding box center [895, 273] width 233 height 39
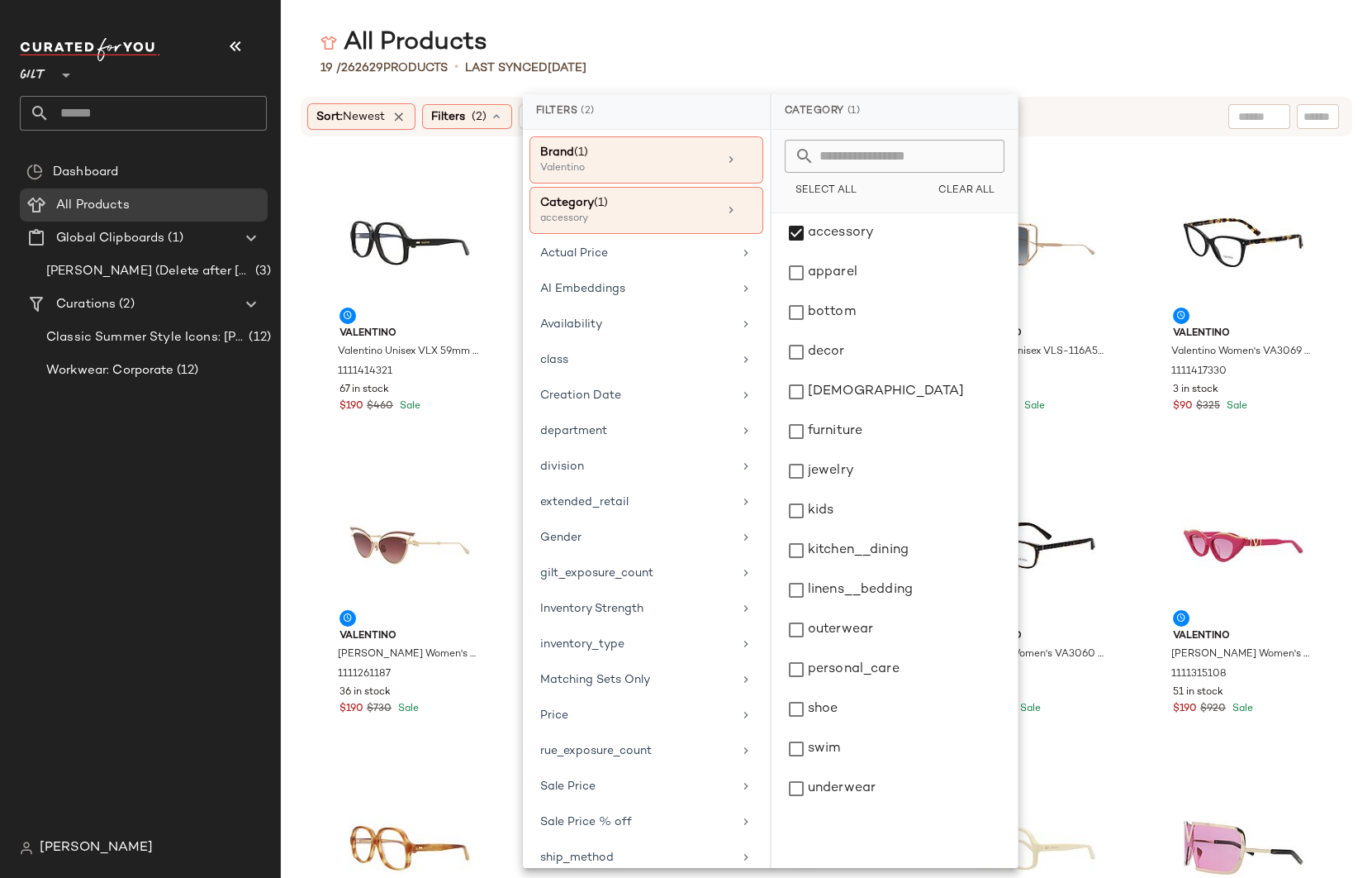
click at [1230, 37] on div "All Products" at bounding box center [826, 43] width 1091 height 33
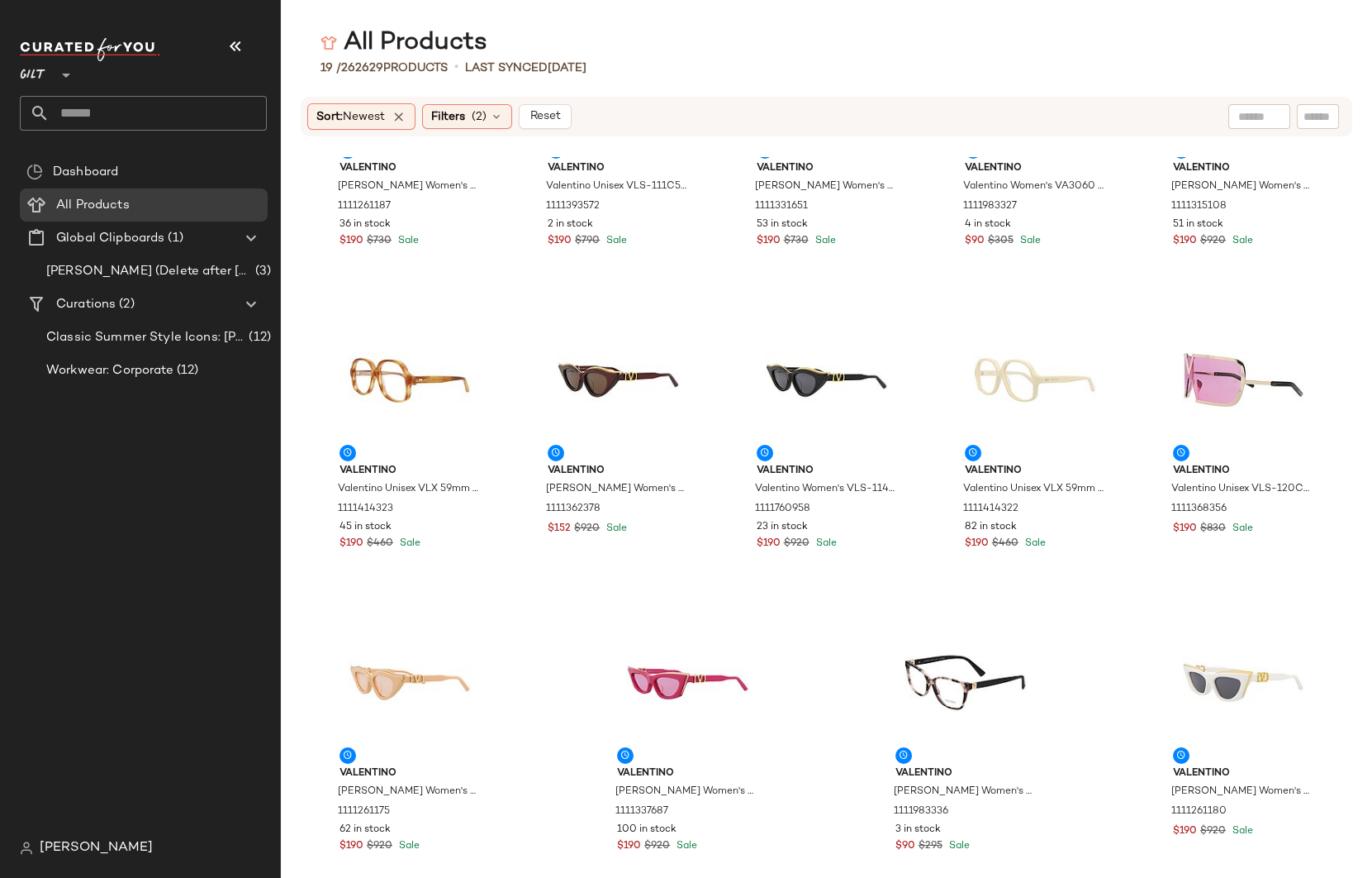
scroll to position [493, 0]
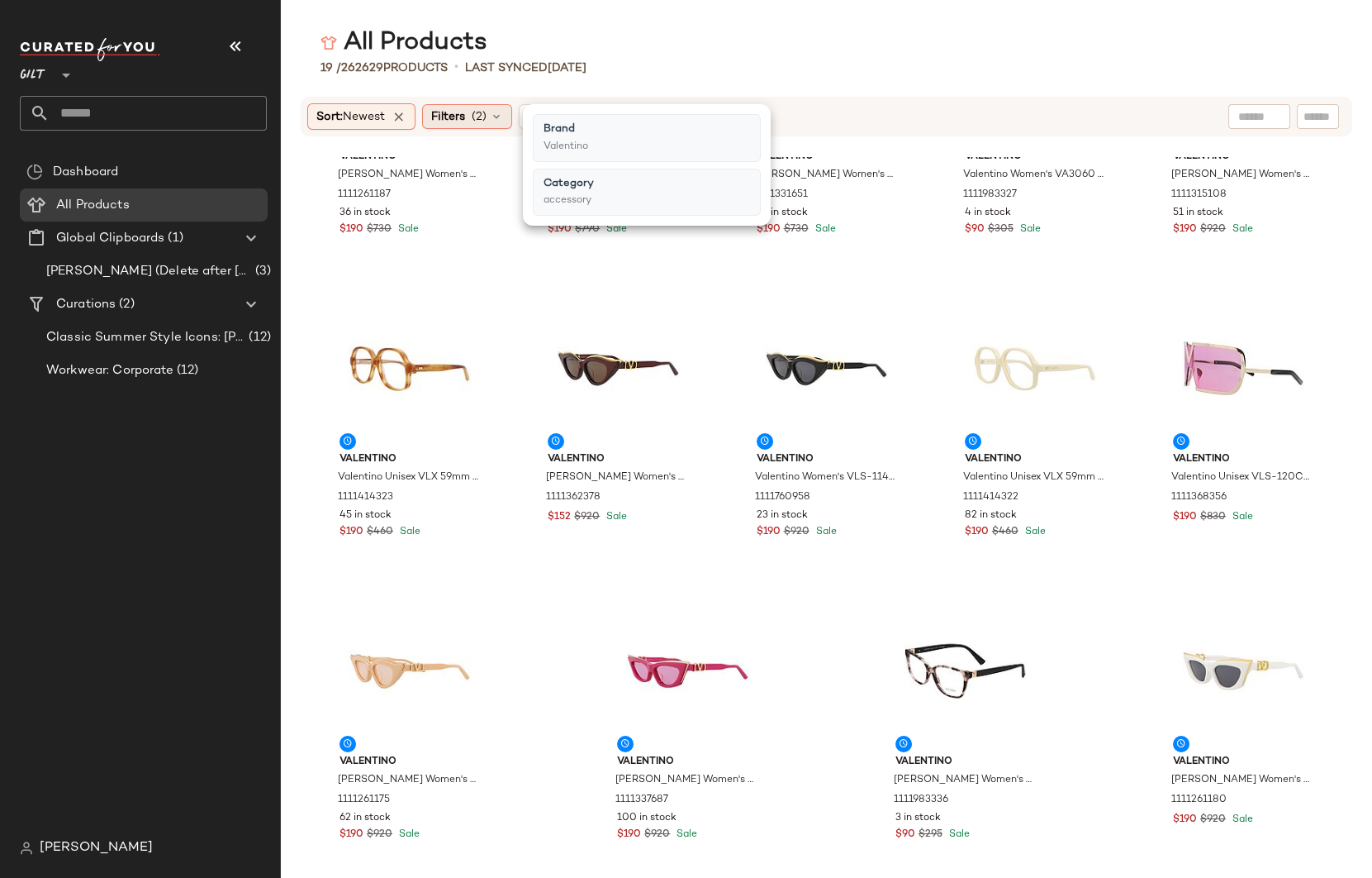
click at [500, 116] on icon at bounding box center [496, 116] width 13 height 13
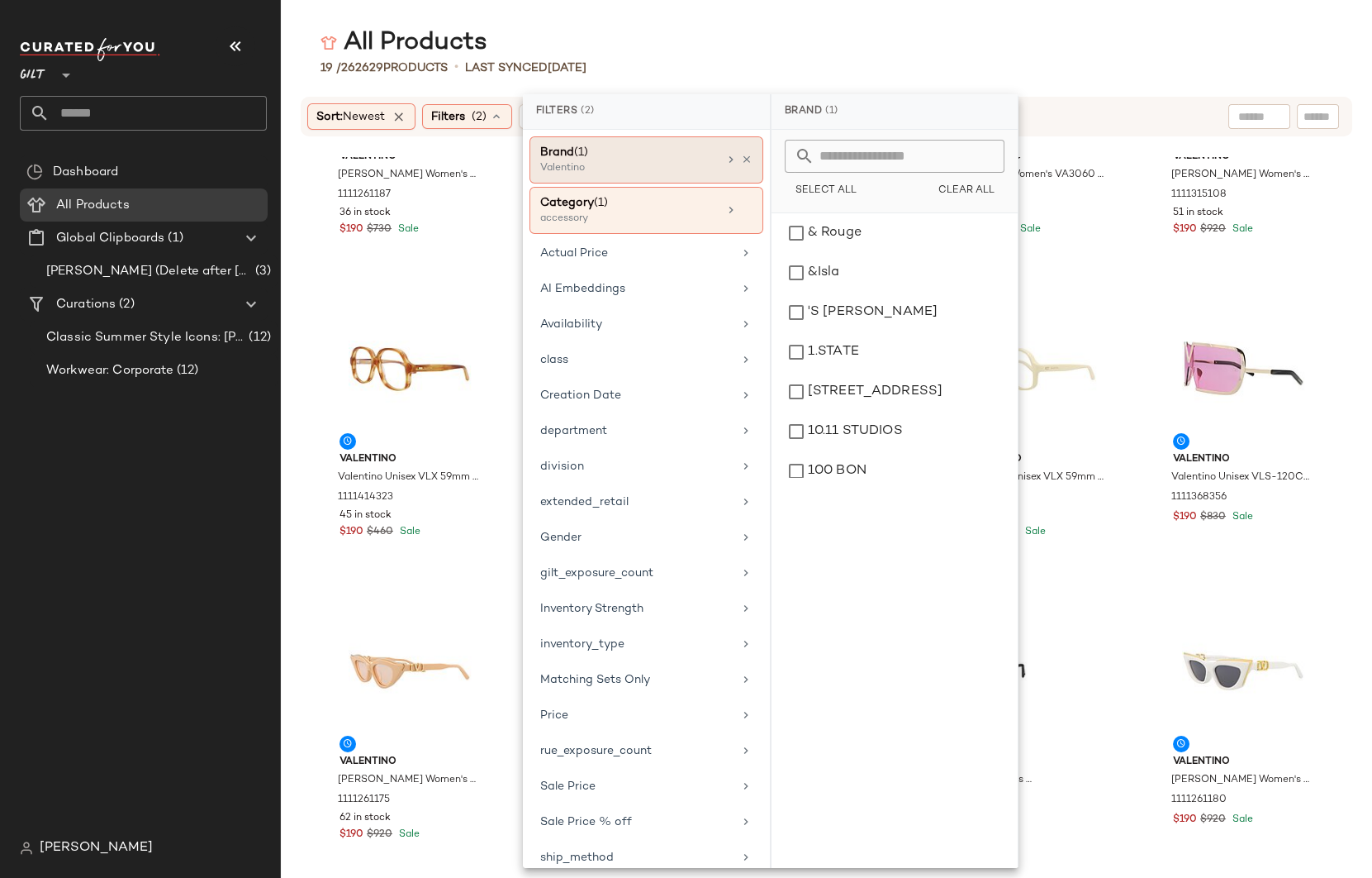
click at [575, 165] on div "Valentino" at bounding box center [622, 168] width 165 height 15
click at [972, 190] on span "Clear All" at bounding box center [966, 190] width 57 height 12
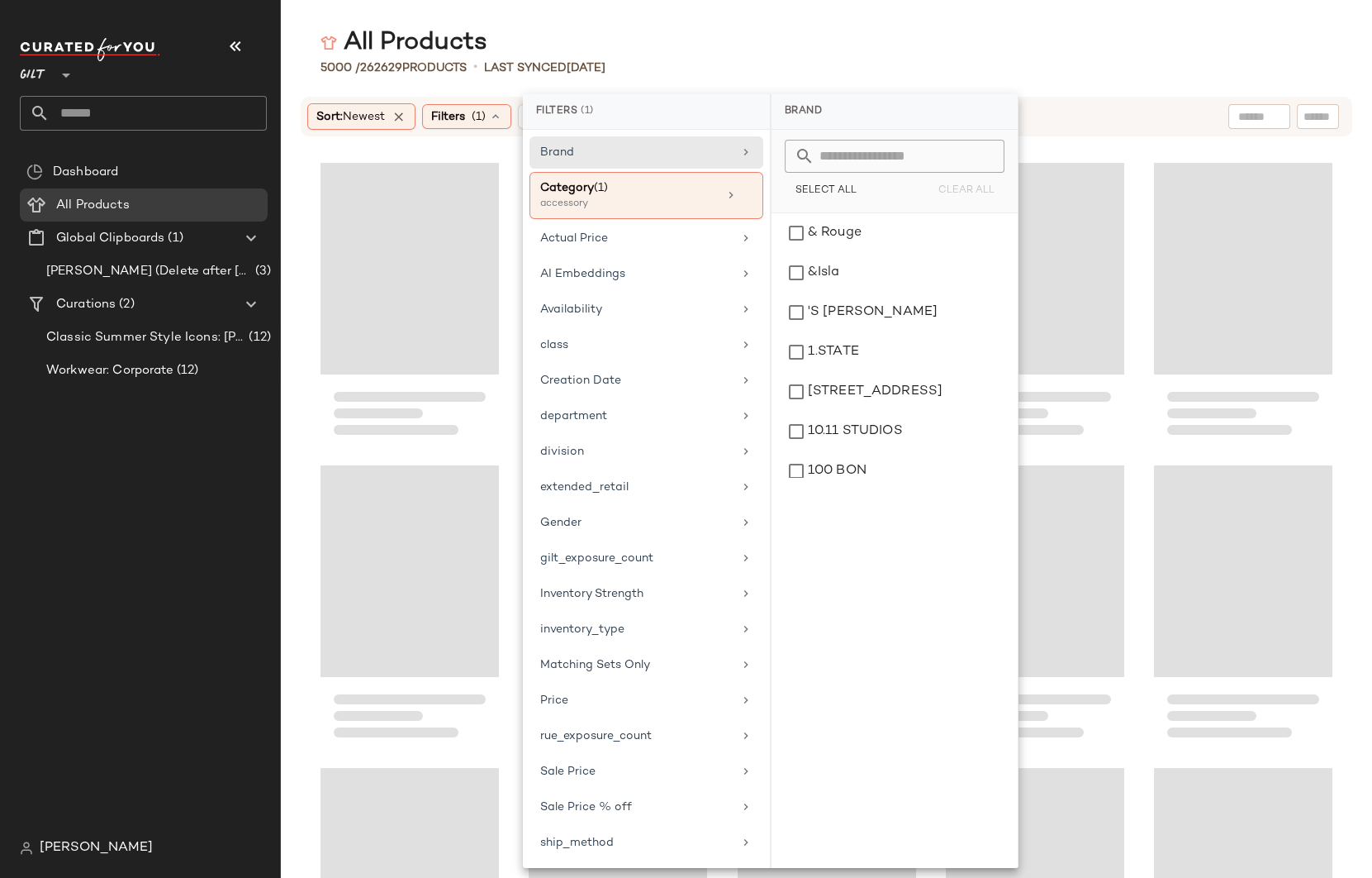
click at [896, 156] on input "text" at bounding box center [904, 156] width 180 height 33
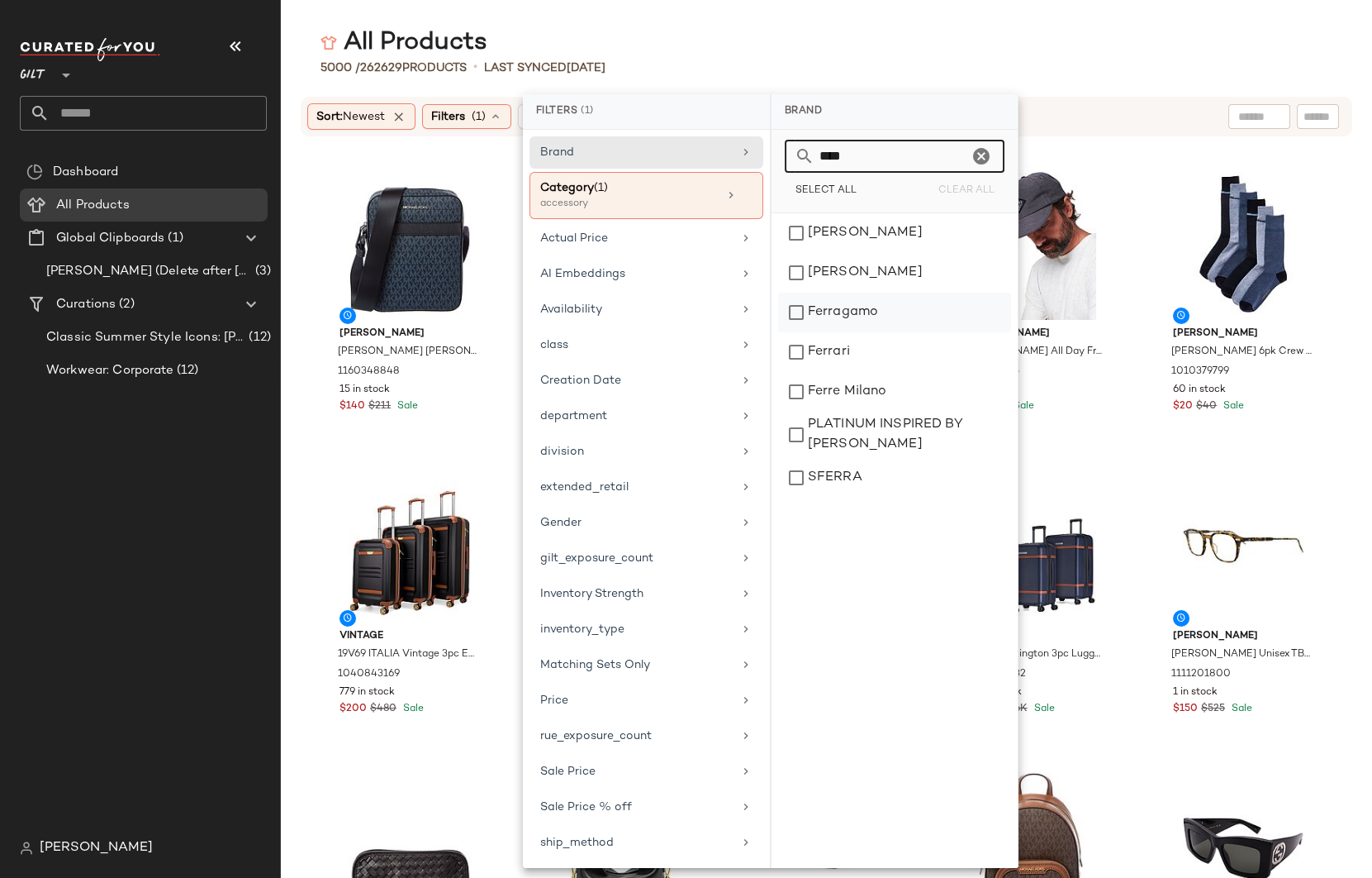
type input "****"
click at [857, 333] on div "Ferragamo" at bounding box center [895, 352] width 233 height 39
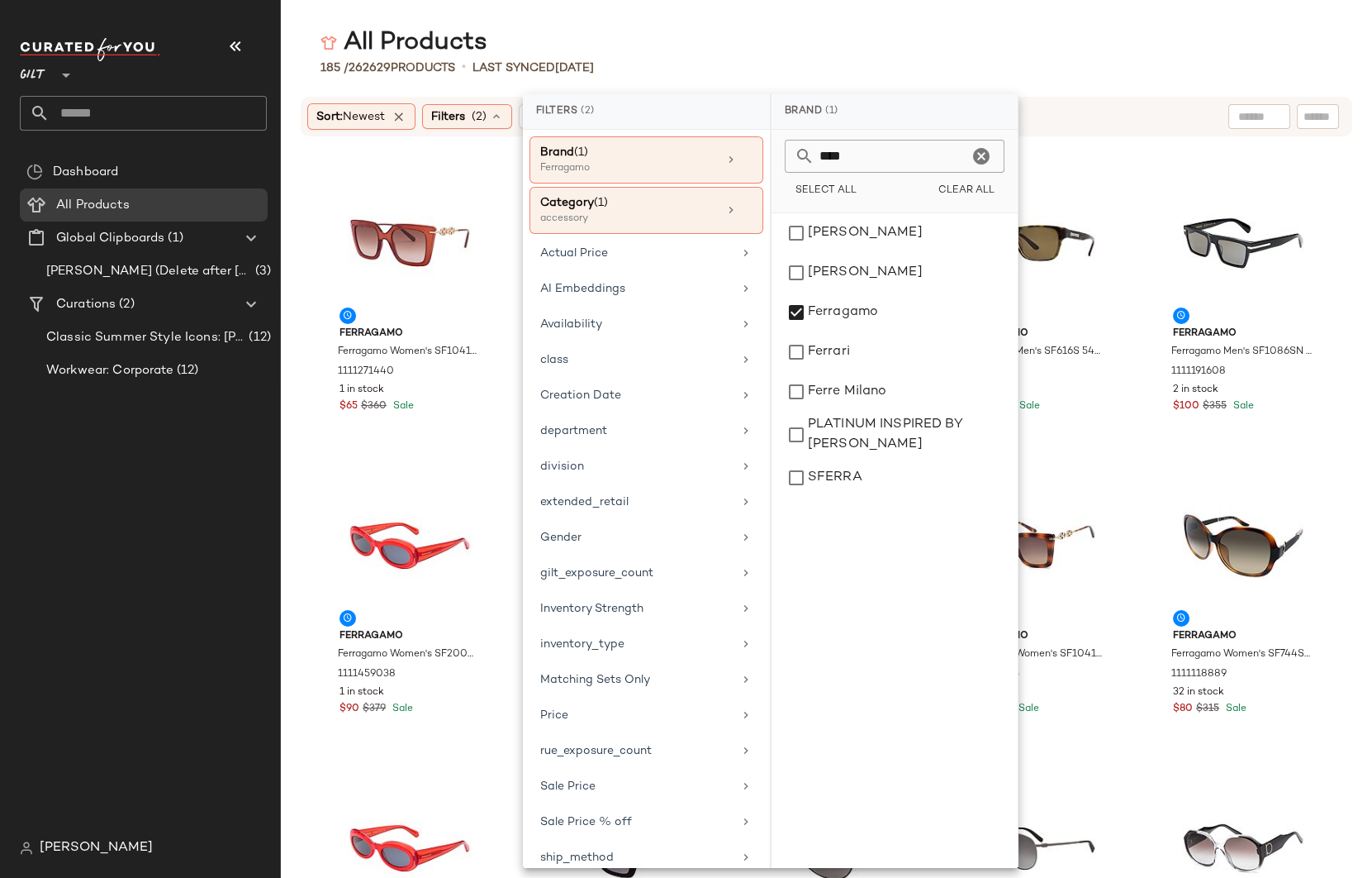
click at [1346, 183] on div "Ferragamo Ferragamo Women's SF1041S 51mm Sunglasses 1111271440 1 in stock $65 $…" at bounding box center [826, 518] width 1091 height 721
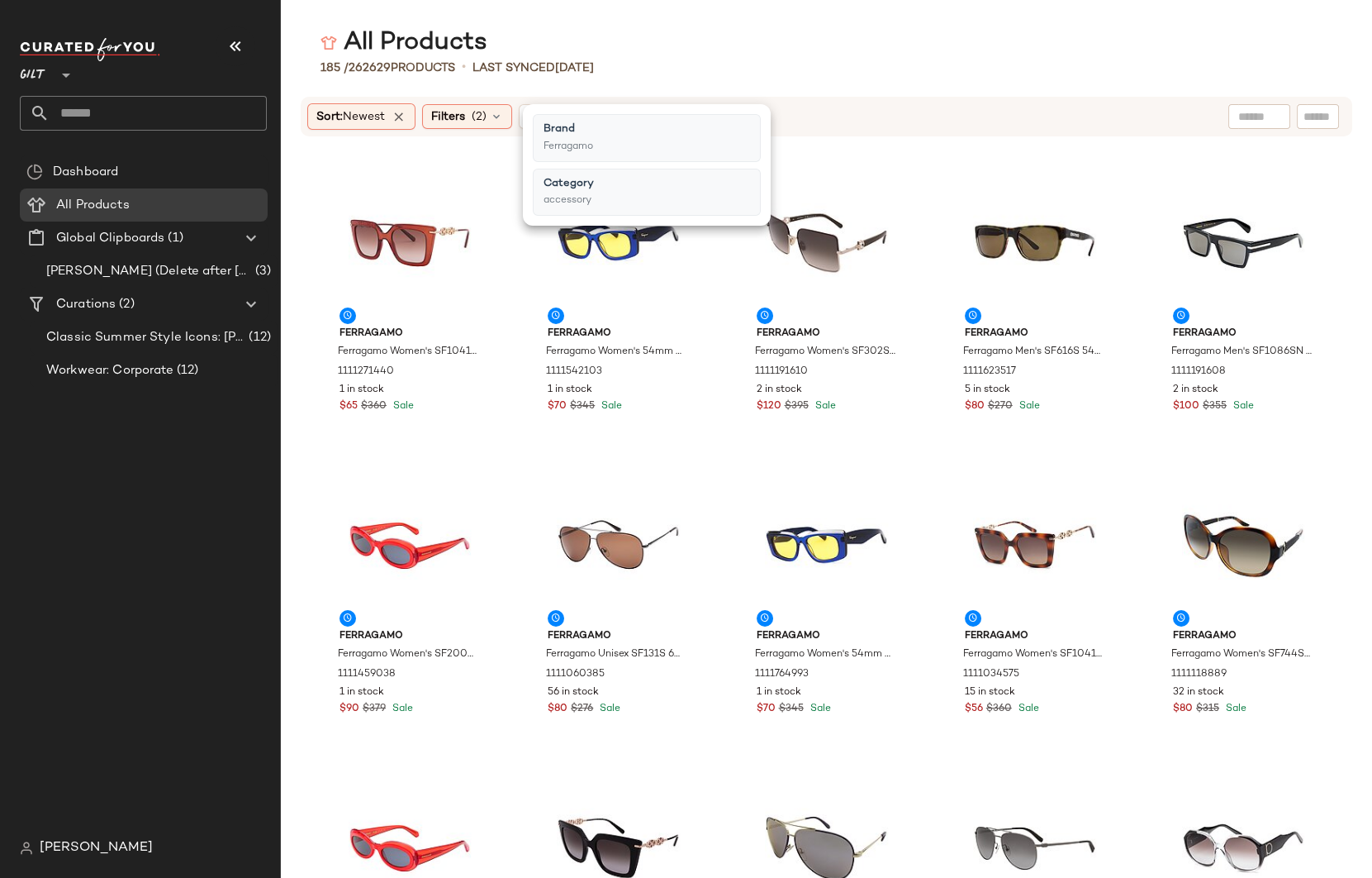
click at [1339, 314] on div "Ferragamo Ferragamo Women's SF1041S 51mm Sunglasses 1111271440 1 in stock $65 $…" at bounding box center [826, 518] width 1091 height 721
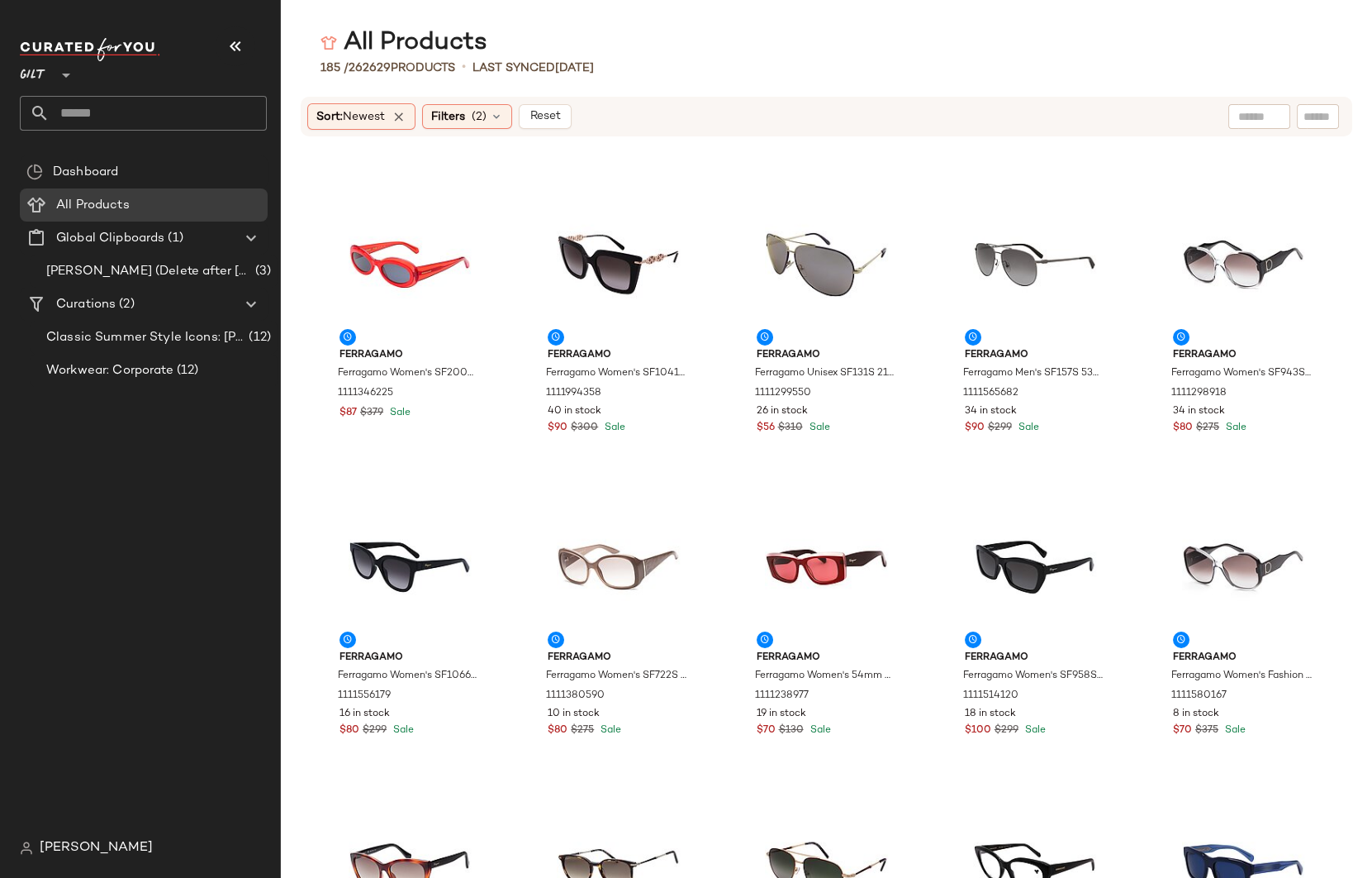
scroll to position [0, 0]
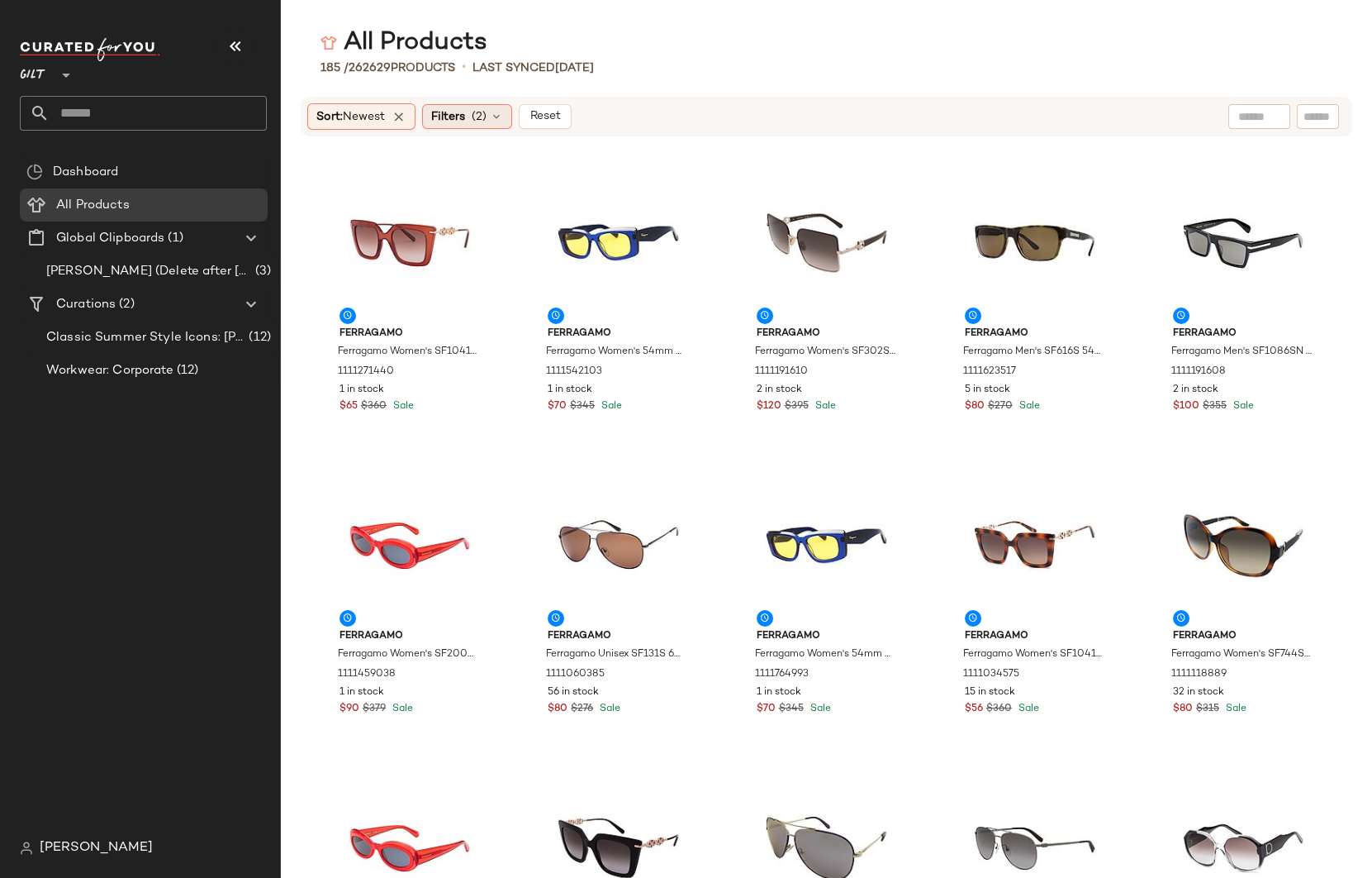
click at [474, 114] on div "Filters (2)" at bounding box center [467, 116] width 90 height 25
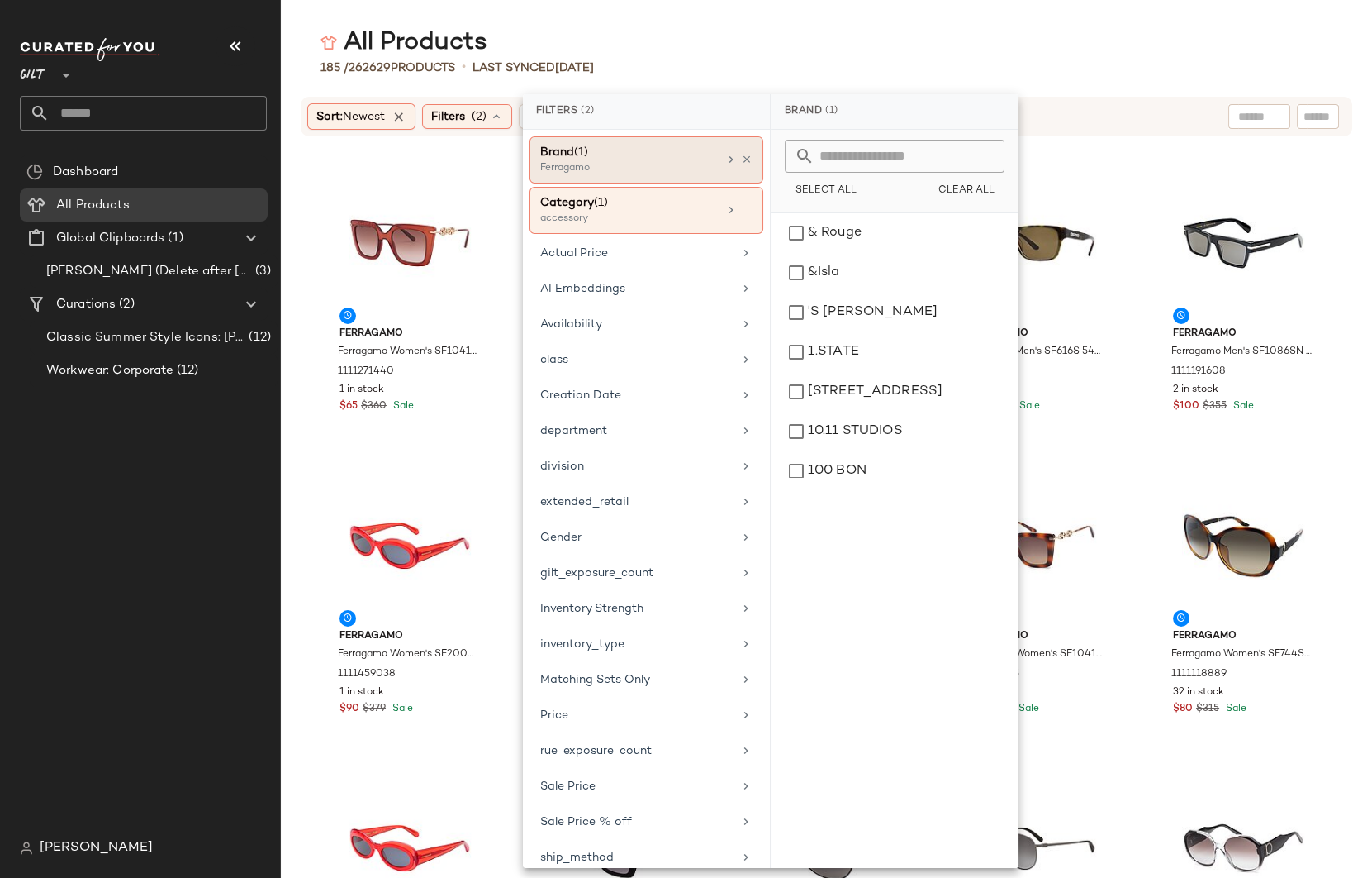
click at [594, 150] on div "Brand (1)" at bounding box center [628, 152] width 178 height 17
click at [879, 156] on input "text" at bounding box center [904, 156] width 180 height 33
click at [980, 182] on button "Clear All" at bounding box center [966, 191] width 77 height 23
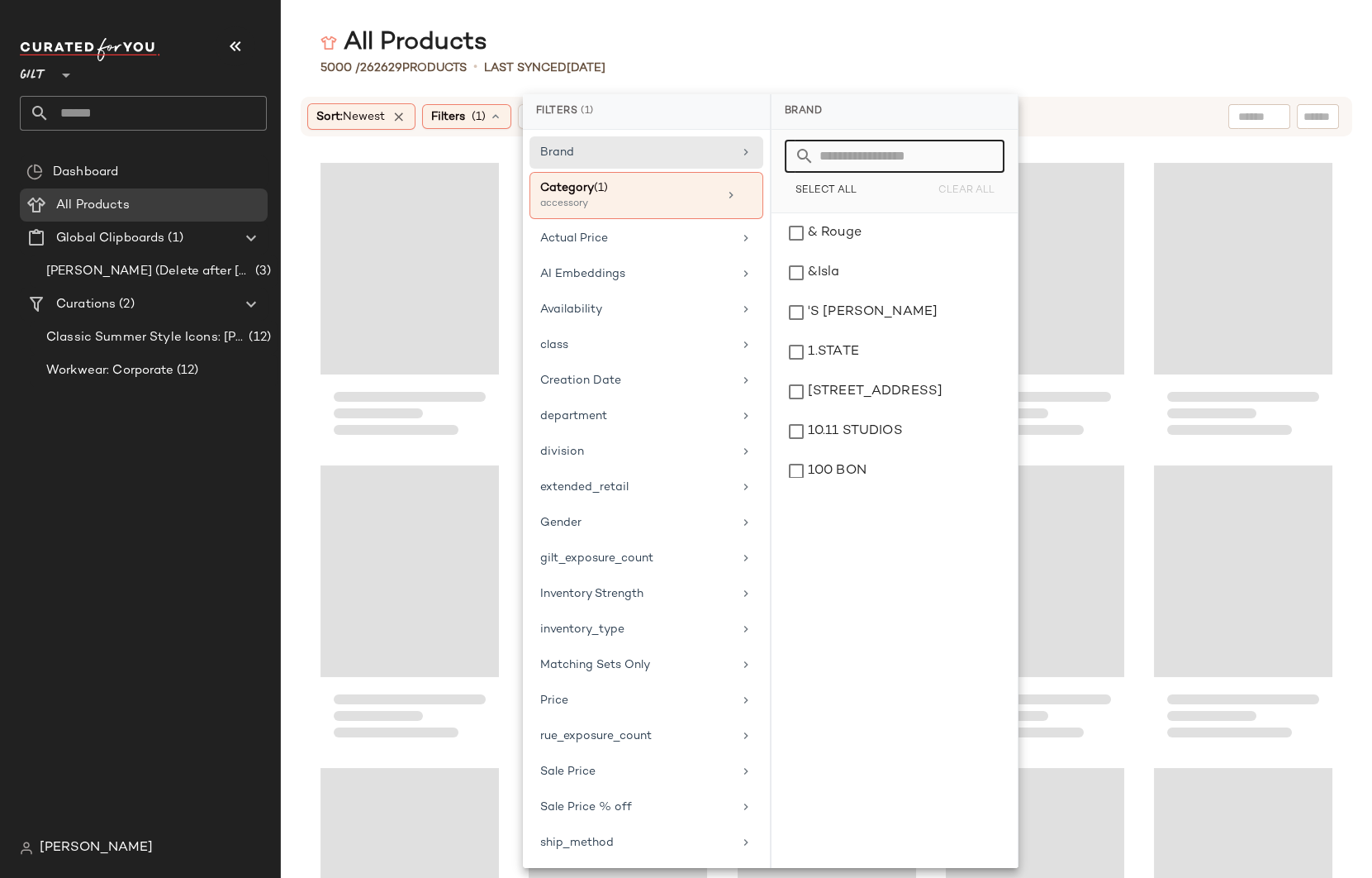
click at [870, 160] on input "text" at bounding box center [904, 156] width 180 height 33
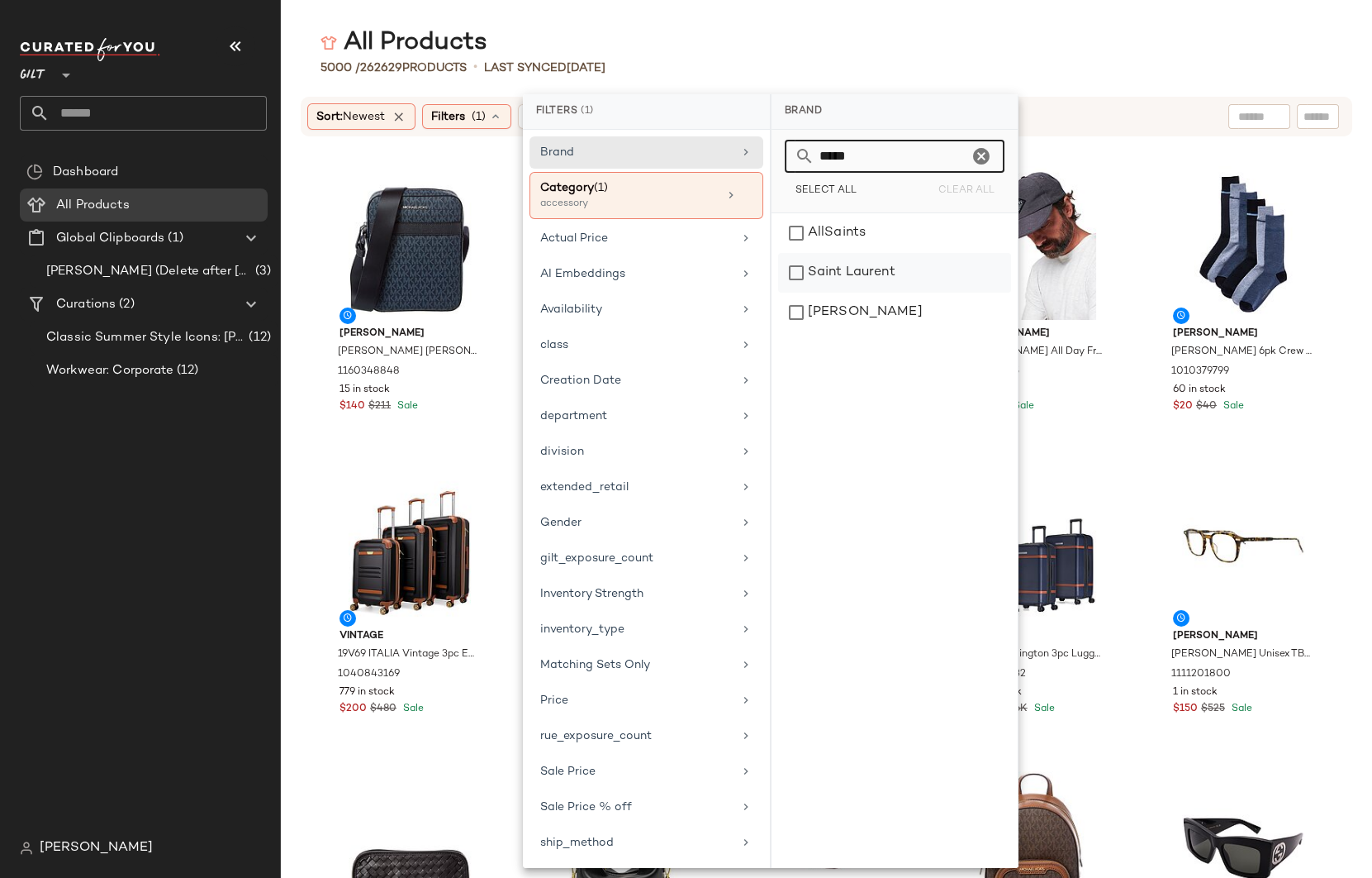
type input "*****"
click at [863, 292] on div "Saint Laurent" at bounding box center [895, 312] width 233 height 39
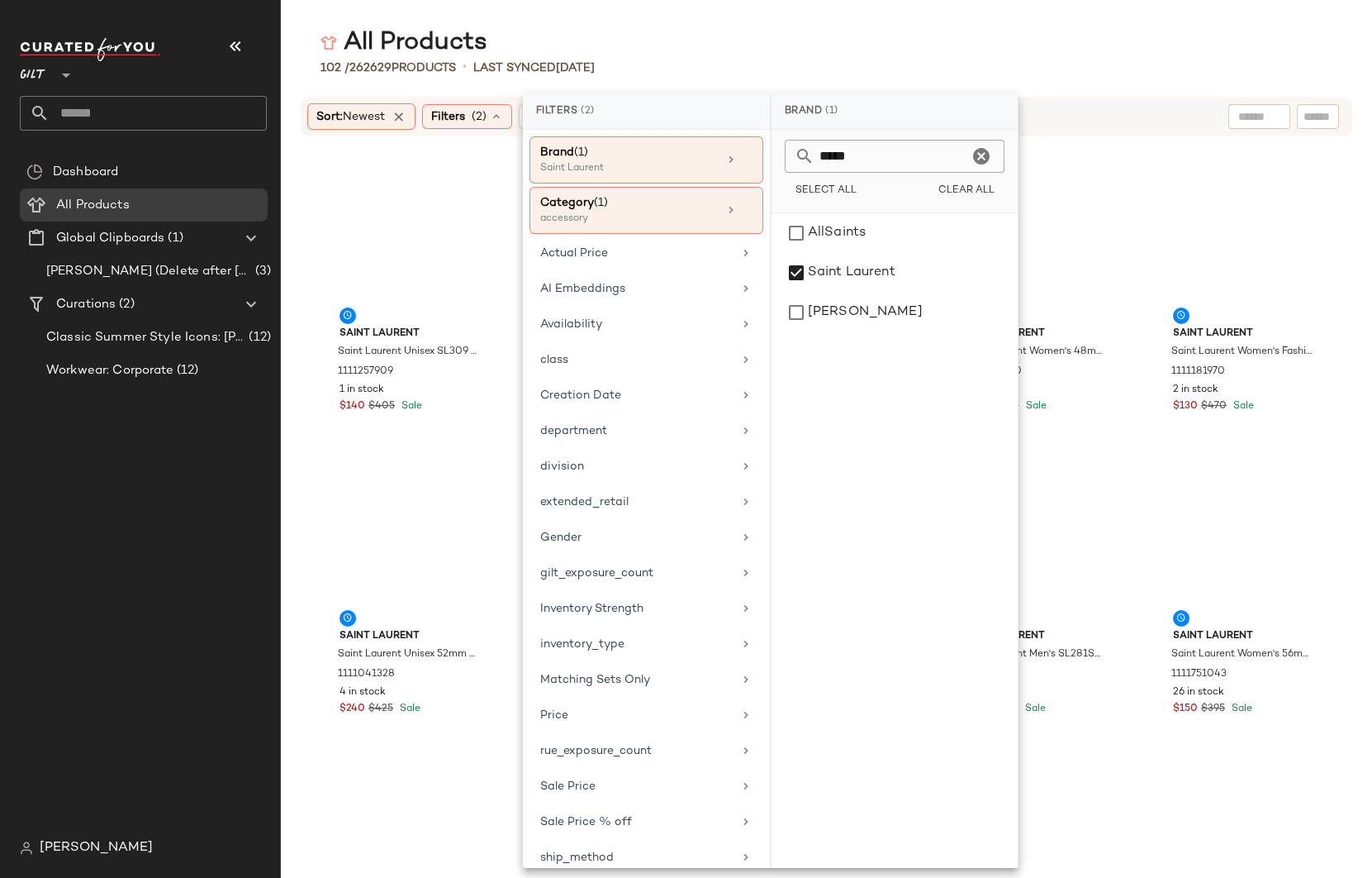
click at [1118, 62] on div "102 / 262629 Products • Last synced 8/11/25" at bounding box center [826, 68] width 1091 height 16
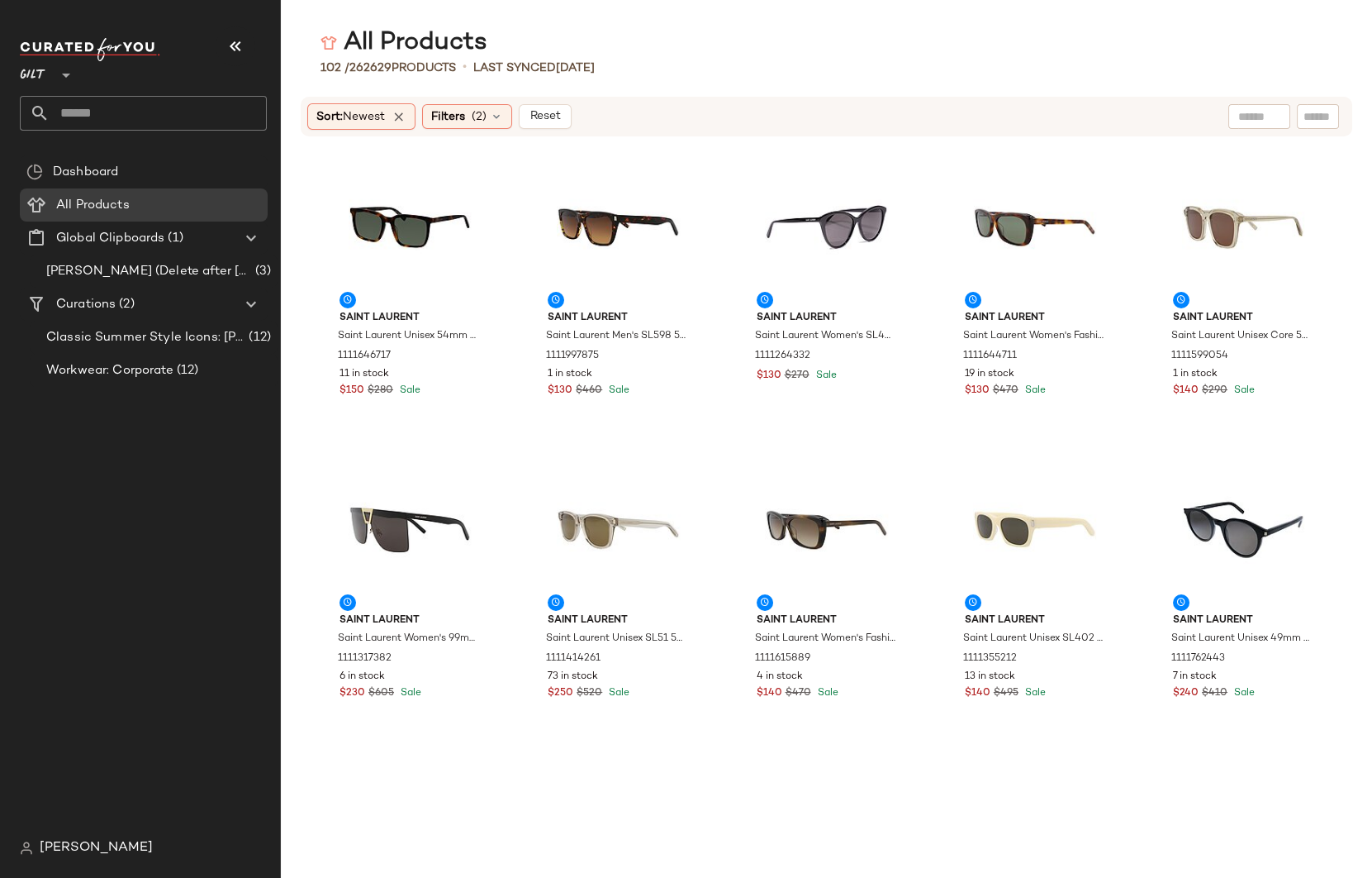
scroll to position [4070, 0]
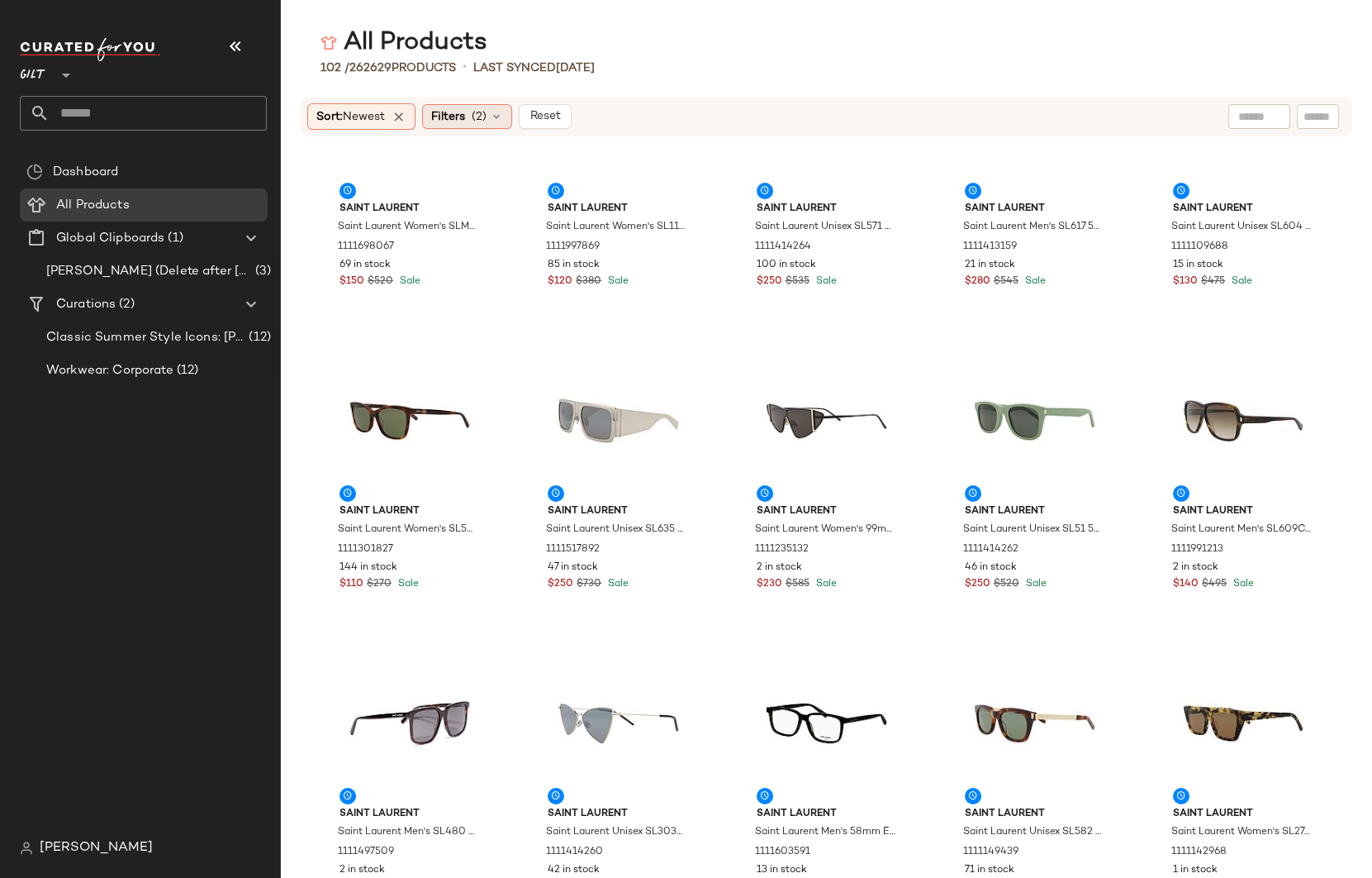
click at [485, 120] on span "(2)" at bounding box center [479, 116] width 15 height 17
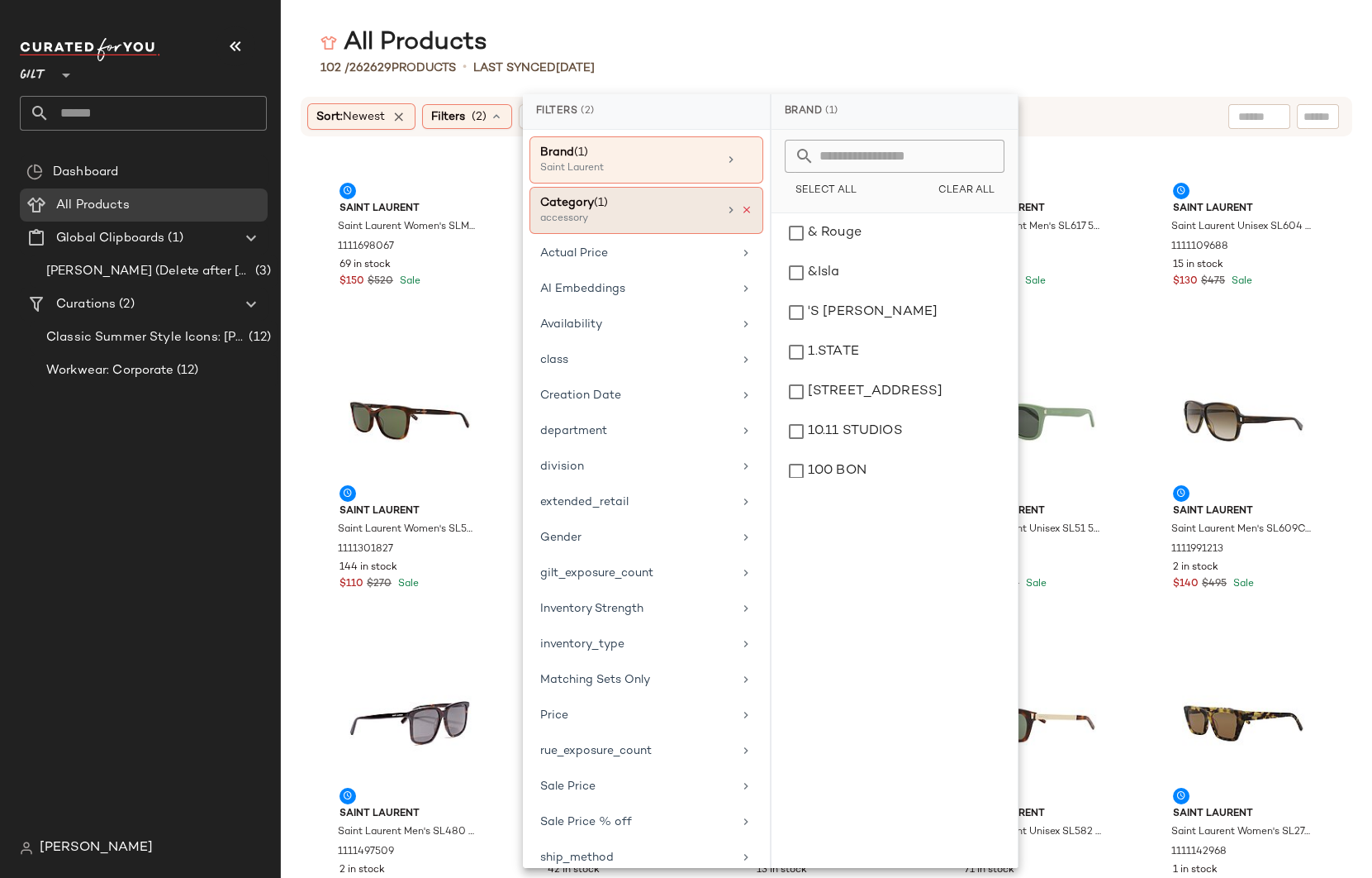
click at [741, 209] on icon at bounding box center [746, 209] width 12 height 12
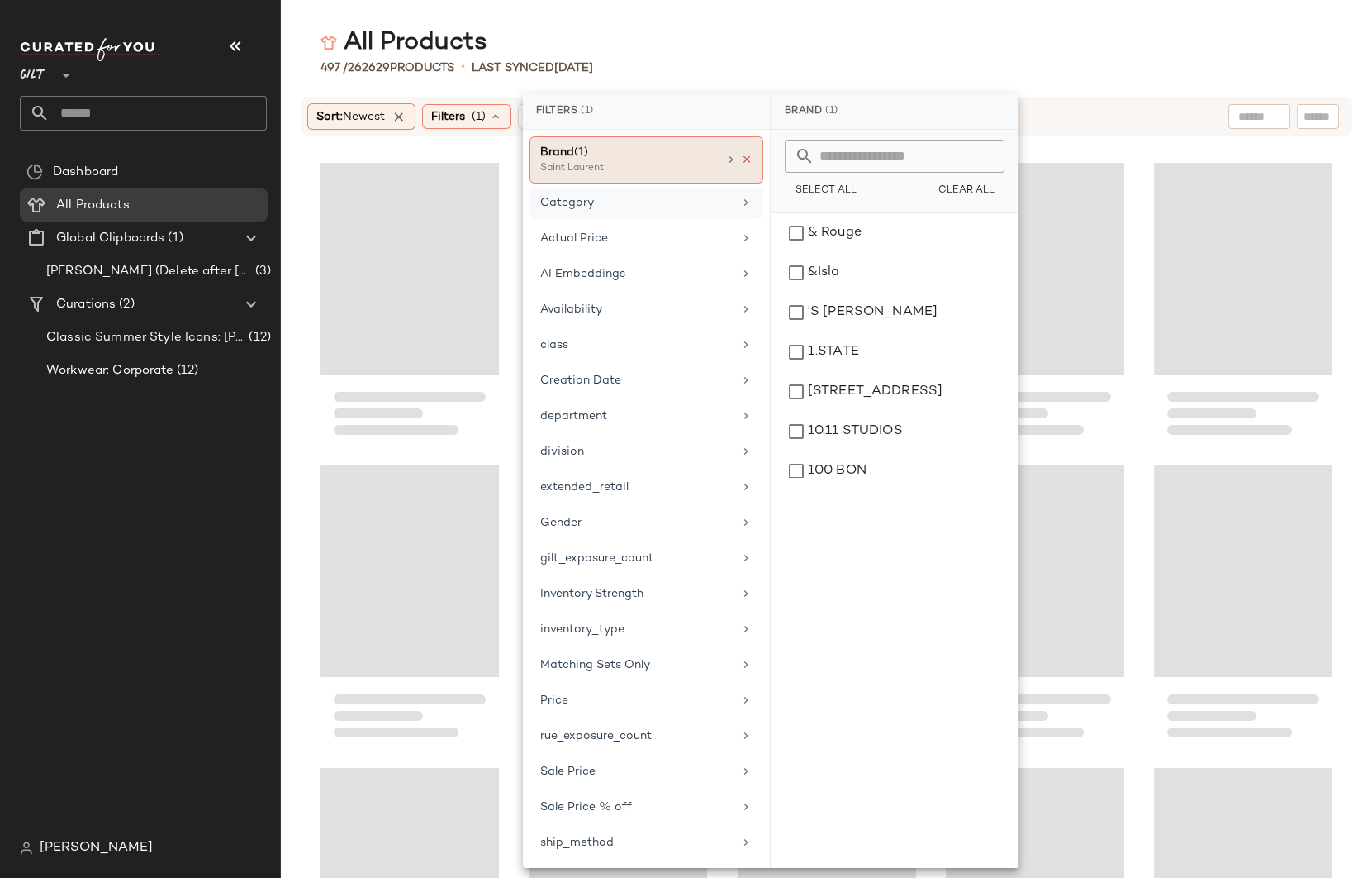
click at [741, 162] on icon at bounding box center [746, 159] width 12 height 12
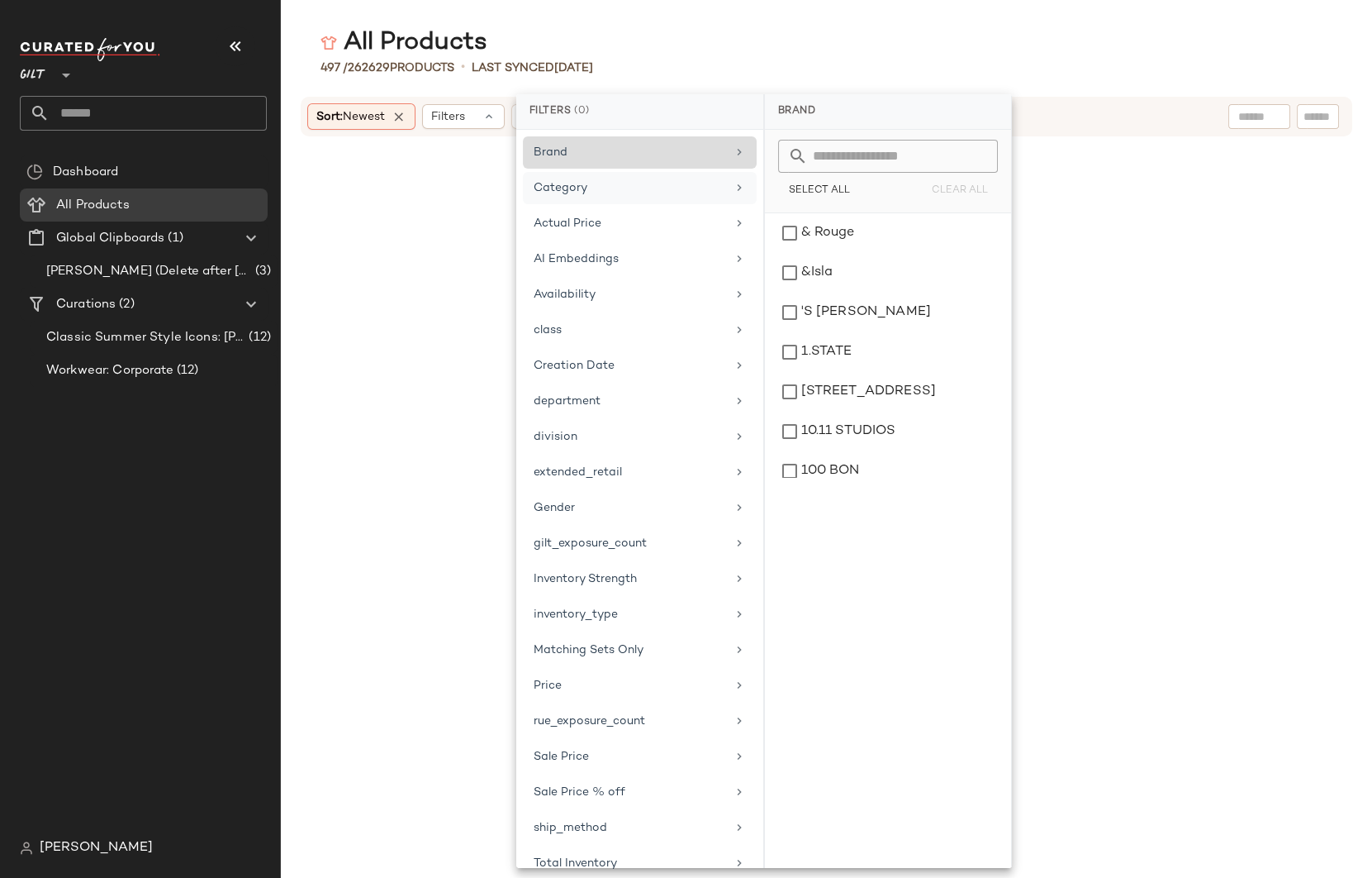
click at [705, 37] on div "All Products" at bounding box center [826, 43] width 1091 height 33
